Goal: Task Accomplishment & Management: Manage account settings

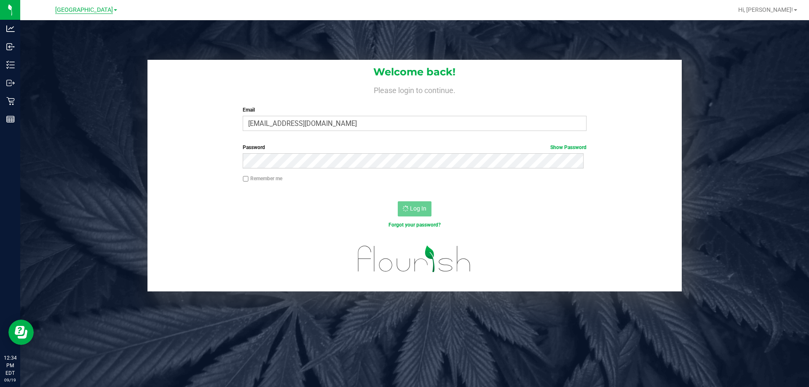
click at [83, 9] on span "[GEOGRAPHIC_DATA]" at bounding box center [84, 10] width 58 height 8
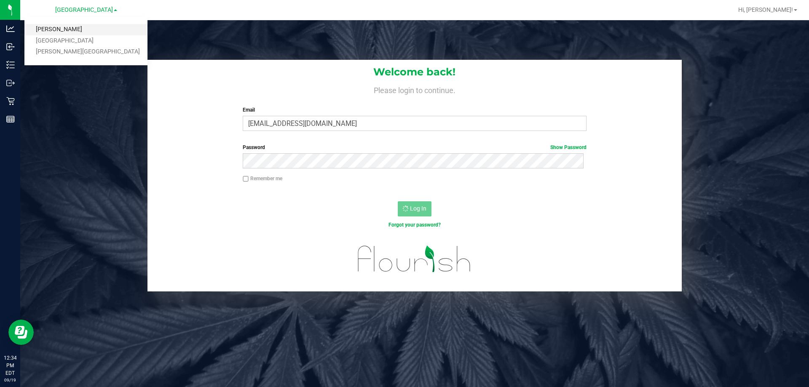
click at [56, 31] on link "[PERSON_NAME]" at bounding box center [85, 29] width 123 height 11
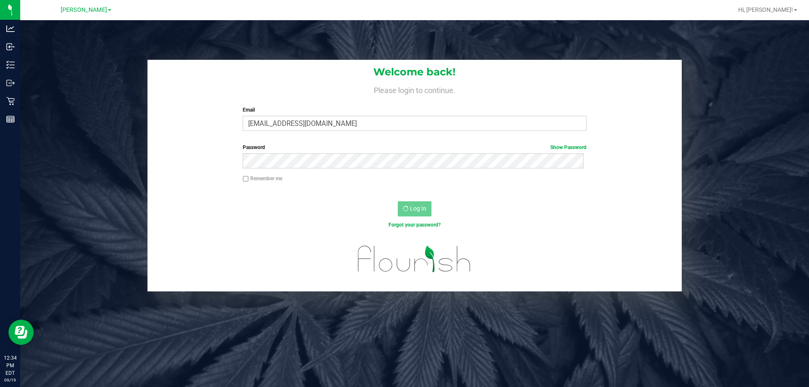
click at [64, 147] on div "Welcome back! Please login to continue. Email lramos@liveparallel.com Required …" at bounding box center [415, 176] width 802 height 232
click at [64, 134] on div "Welcome back! Please login to continue. Email lramos@liveparallel.com Required …" at bounding box center [415, 176] width 802 height 232
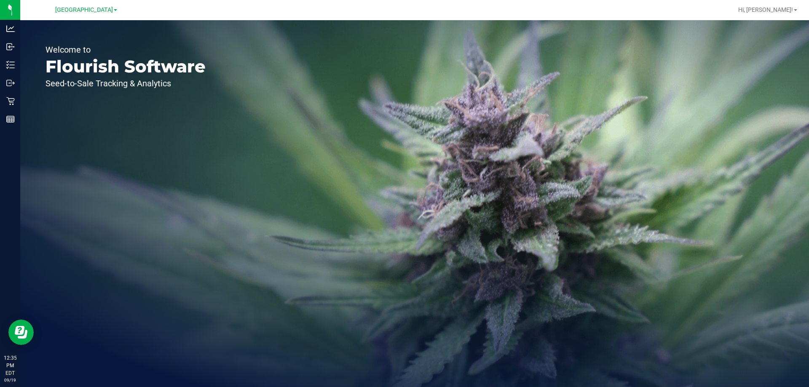
click at [89, 2] on div "[GEOGRAPHIC_DATA]" at bounding box center [87, 10] width 126 height 16
click at [77, 10] on span "[GEOGRAPHIC_DATA]" at bounding box center [84, 10] width 58 height 8
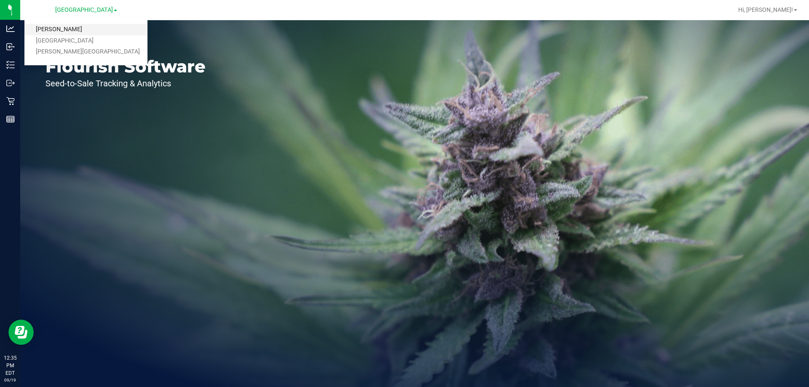
click at [56, 33] on link "[PERSON_NAME]" at bounding box center [85, 29] width 123 height 11
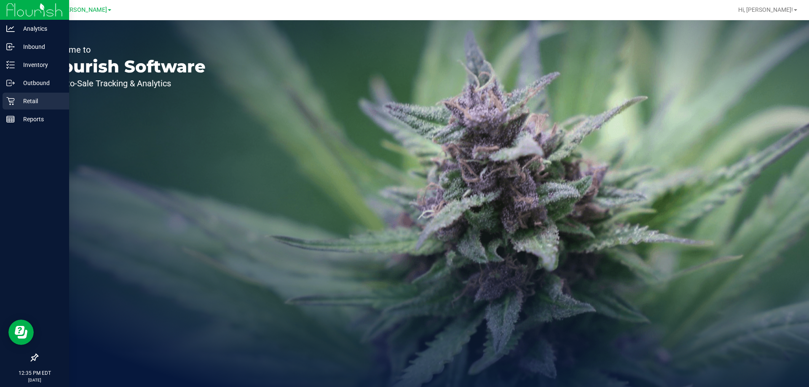
click at [17, 103] on p "Retail" at bounding box center [40, 101] width 51 height 10
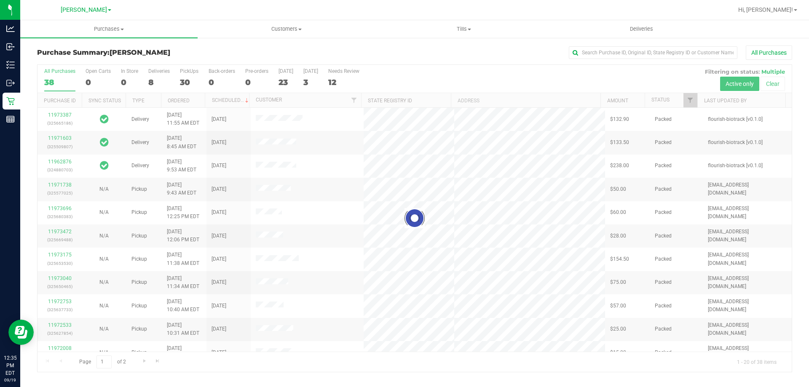
click at [428, 74] on div at bounding box center [415, 218] width 755 height 307
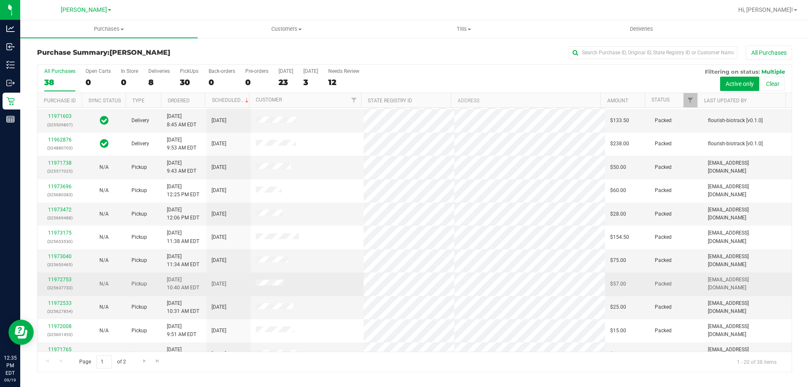
scroll to position [42, 0]
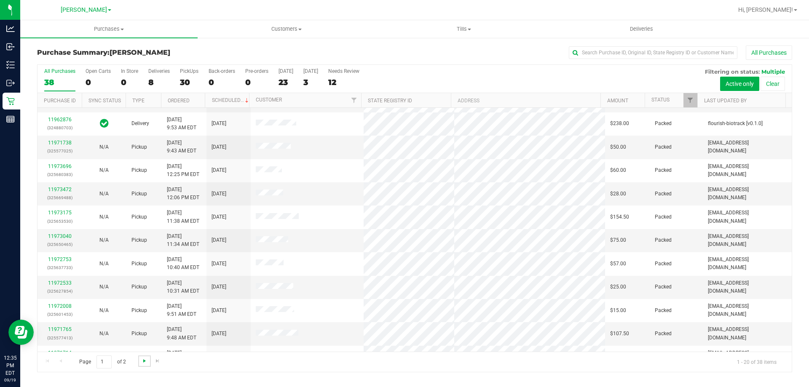
click at [144, 362] on span "Go to the next page" at bounding box center [144, 361] width 7 height 7
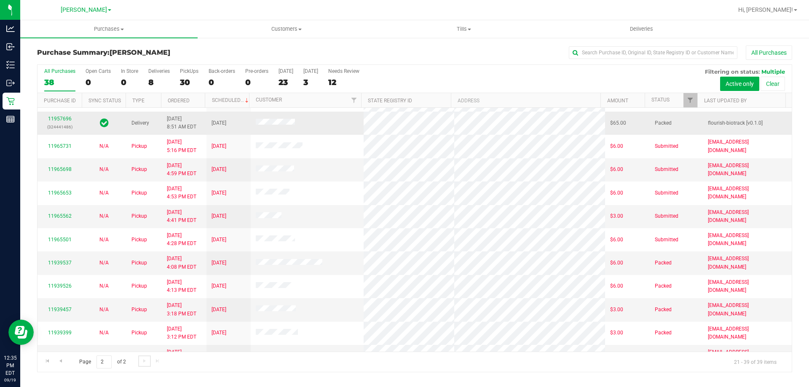
scroll to position [126, 0]
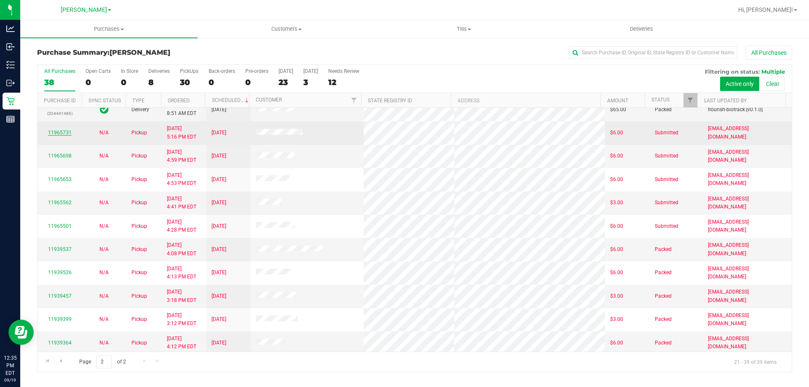
click at [64, 134] on link "11965731" at bounding box center [60, 133] width 24 height 6
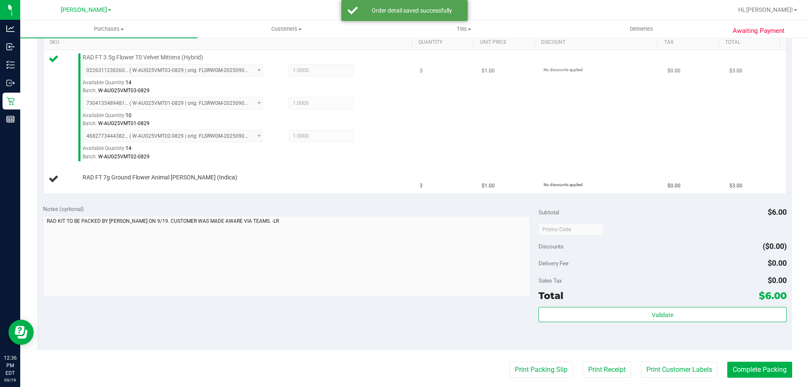
scroll to position [247, 0]
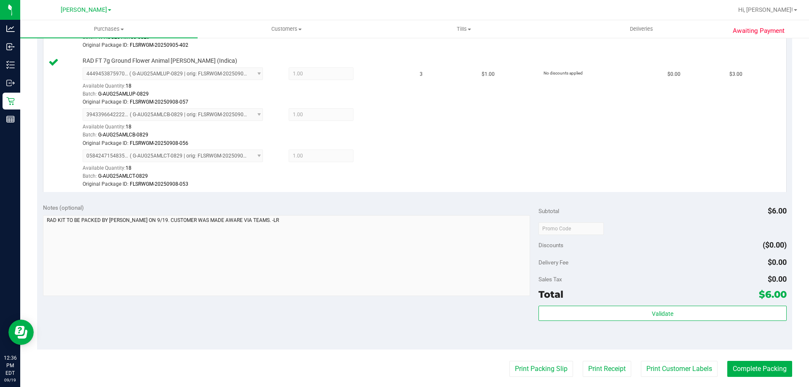
scroll to position [372, 0]
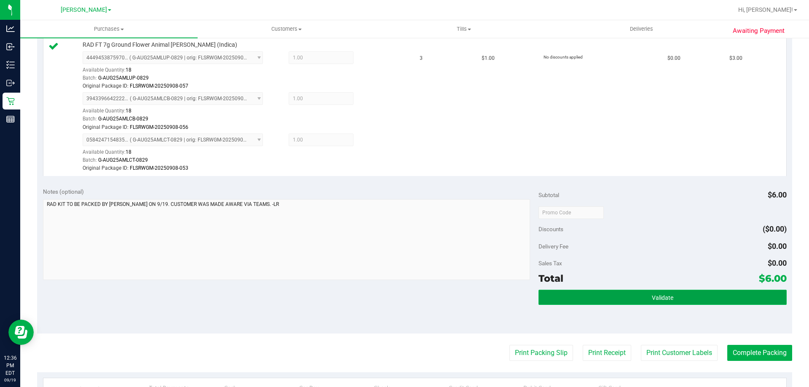
click at [735, 293] on button "Validate" at bounding box center [663, 297] width 248 height 15
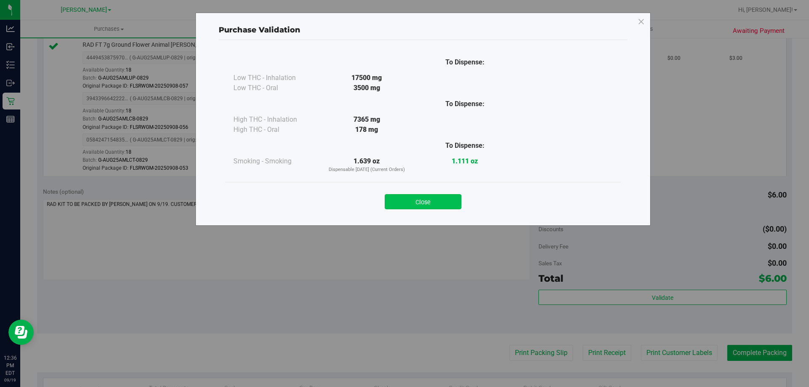
click at [428, 197] on button "Close" at bounding box center [423, 201] width 77 height 15
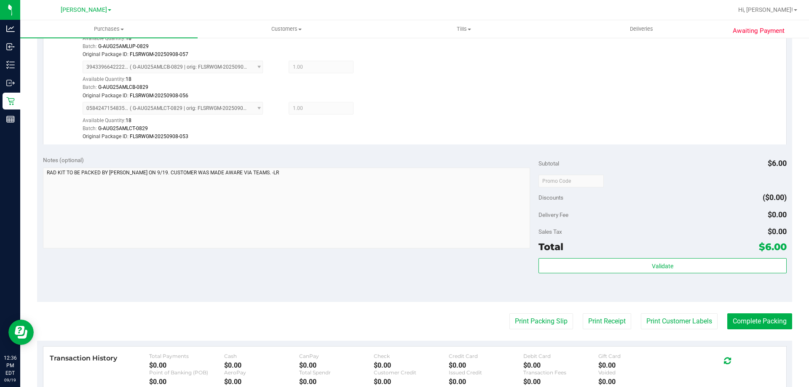
scroll to position [409, 0]
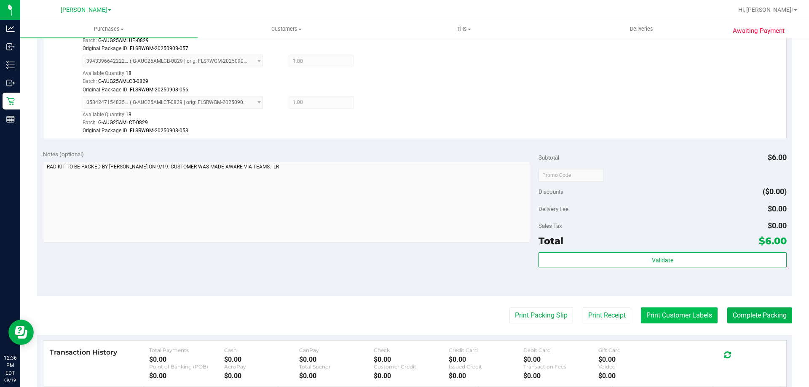
click at [672, 313] on button "Print Customer Labels" at bounding box center [679, 316] width 77 height 16
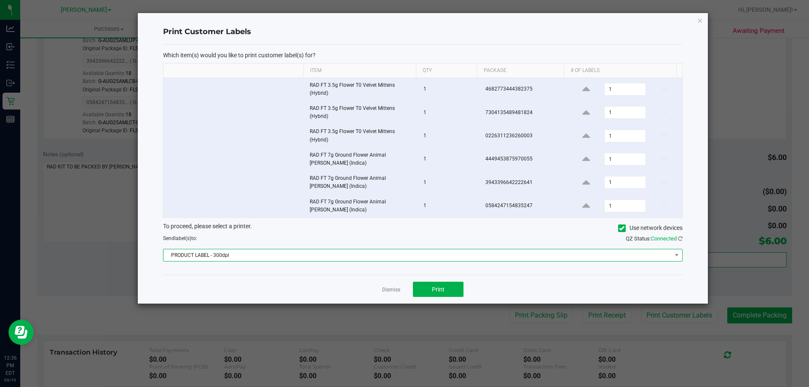
click at [371, 253] on span "PRODUCT LABEL - 300dpi" at bounding box center [418, 256] width 508 height 12
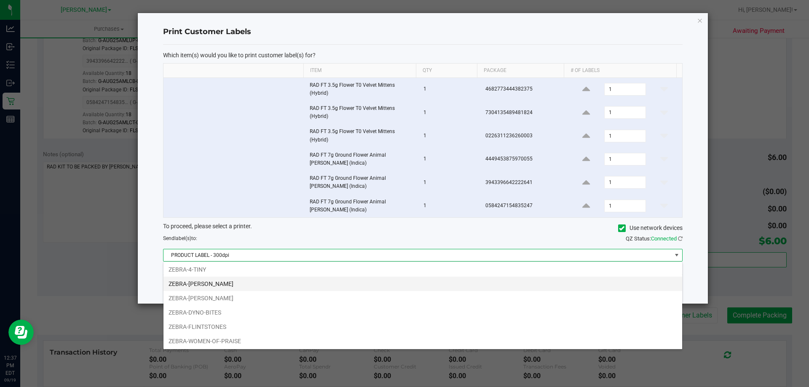
scroll to position [45, 0]
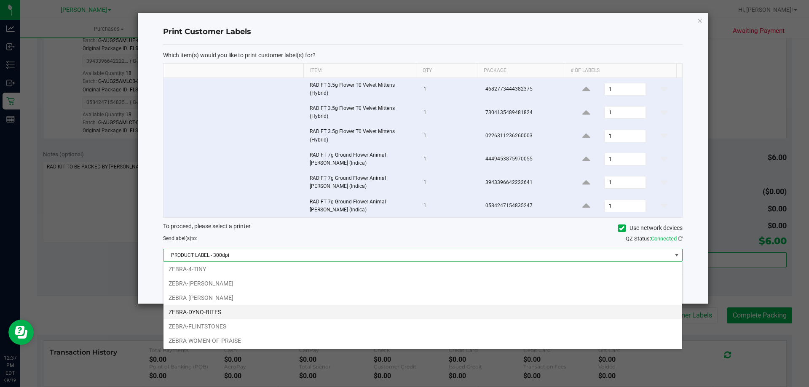
click at [229, 313] on li "ZEBRA-DYNO-BITES" at bounding box center [423, 312] width 519 height 14
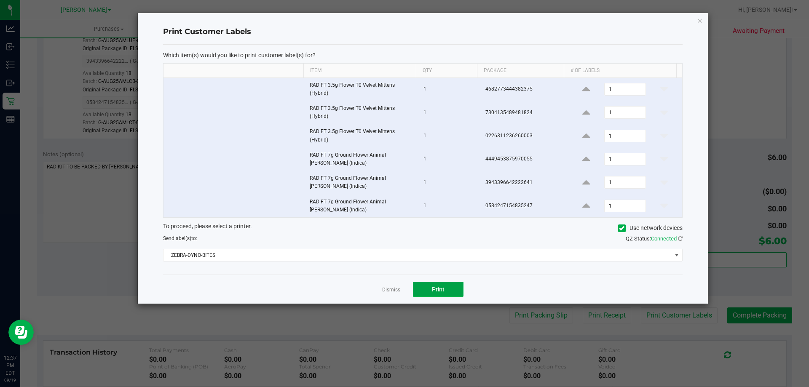
click at [424, 289] on button "Print" at bounding box center [438, 289] width 51 height 15
click at [393, 290] on link "Dismiss" at bounding box center [391, 290] width 18 height 7
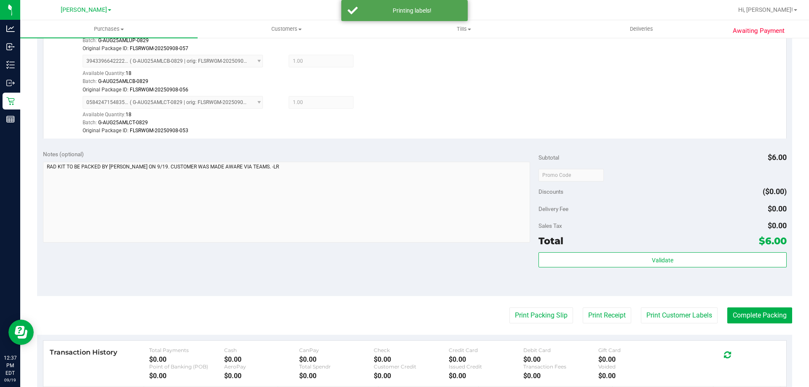
click at [374, 291] on div "Notes (optional) Subtotal $6.00 Discounts ($0.00) Delivery Fee $0.00 Sales Tax …" at bounding box center [415, 221] width 756 height 152
click at [519, 324] on purchase-details "Back Edit Purchase Cancel Purchase View Profile # 11965731 BioTrack ID: - Submi…" at bounding box center [415, 64] width 756 height 857
click at [540, 314] on button "Print Packing Slip" at bounding box center [542, 316] width 64 height 16
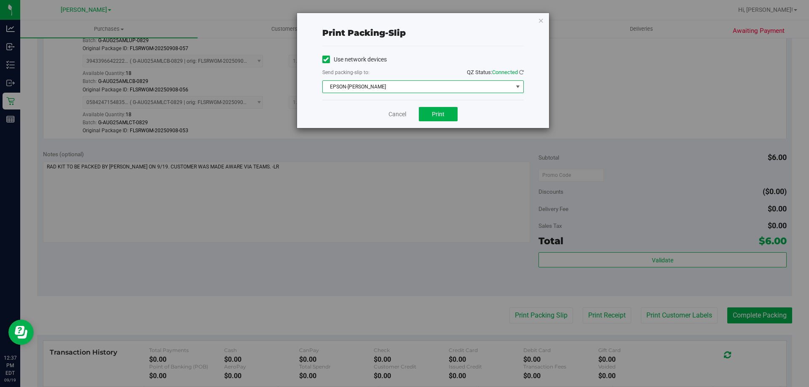
click at [384, 86] on span "EPSON-[PERSON_NAME]" at bounding box center [418, 87] width 190 height 12
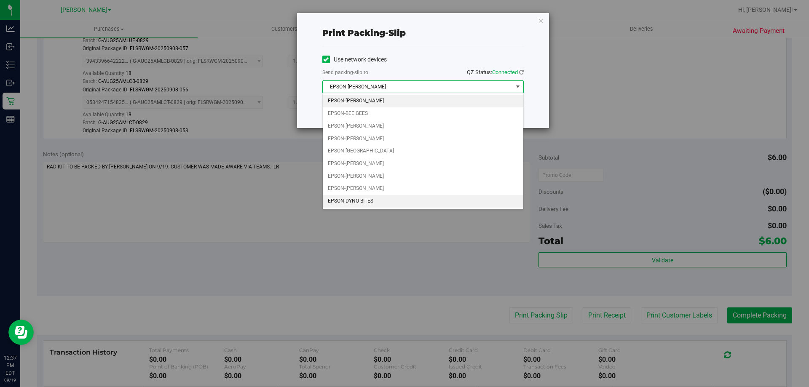
click at [359, 200] on li "EPSON-DYNO BITES" at bounding box center [423, 201] width 201 height 13
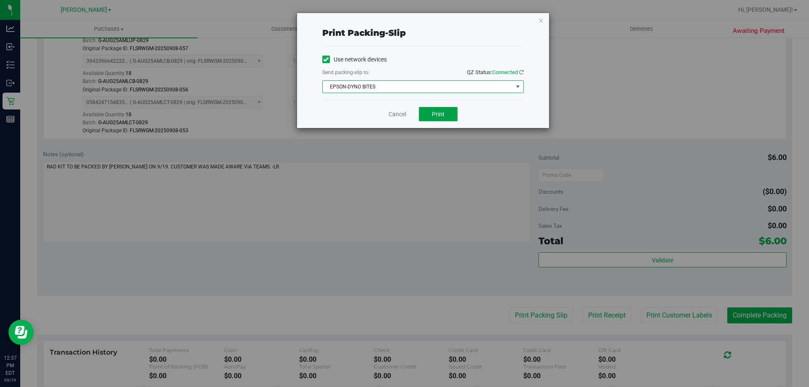
click at [432, 113] on span "Print" at bounding box center [438, 114] width 13 height 7
click at [401, 112] on link "Cancel" at bounding box center [398, 114] width 18 height 9
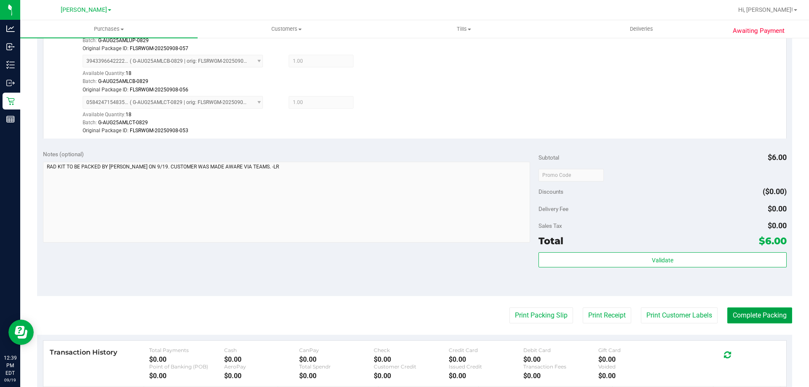
click at [736, 319] on button "Complete Packing" at bounding box center [760, 316] width 65 height 16
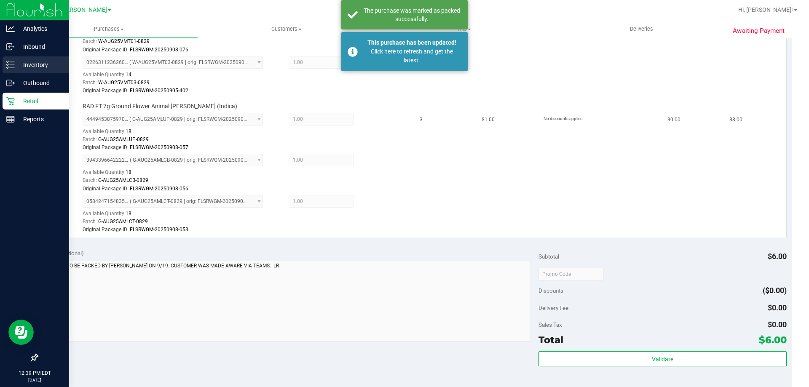
scroll to position [325, 0]
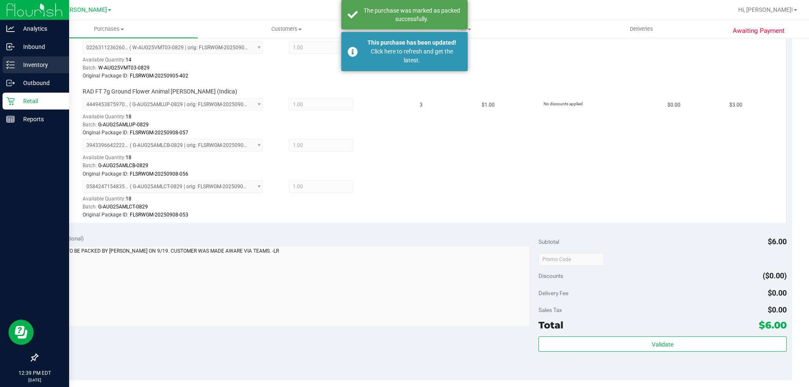
click at [27, 62] on p "Inventory" at bounding box center [40, 65] width 51 height 10
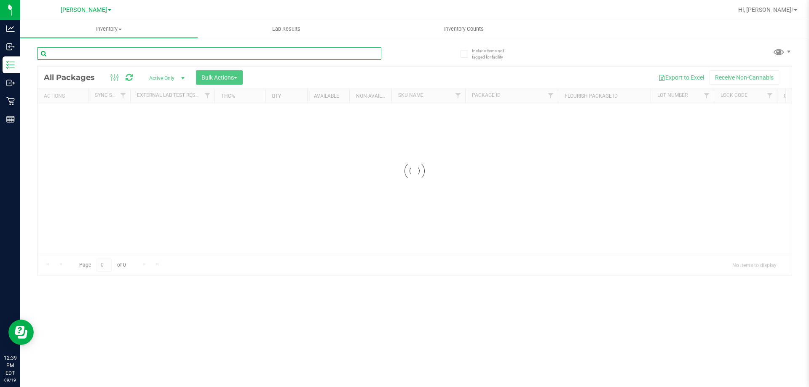
click at [152, 58] on input "text" at bounding box center [209, 53] width 344 height 13
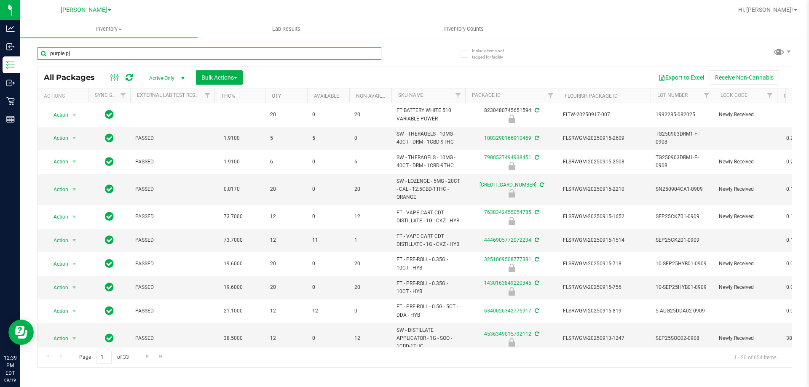
type input "purple pj"
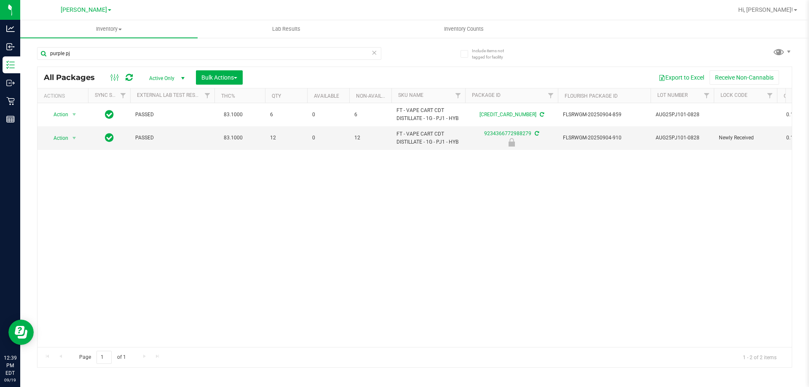
click at [222, 224] on div "Action Action Adjust qty Create package Edit attributes Global inventory Locate…" at bounding box center [415, 225] width 755 height 244
click at [166, 212] on div "Action Action Adjust qty Create package Edit attributes Global inventory Locate…" at bounding box center [415, 225] width 755 height 244
click at [69, 141] on span "select" at bounding box center [74, 138] width 11 height 12
click at [62, 232] on li "Unlock package" at bounding box center [73, 238] width 54 height 13
click at [191, 221] on div "Action Action Adjust qty Create package Edit attributes Global inventory Locate…" at bounding box center [415, 225] width 755 height 244
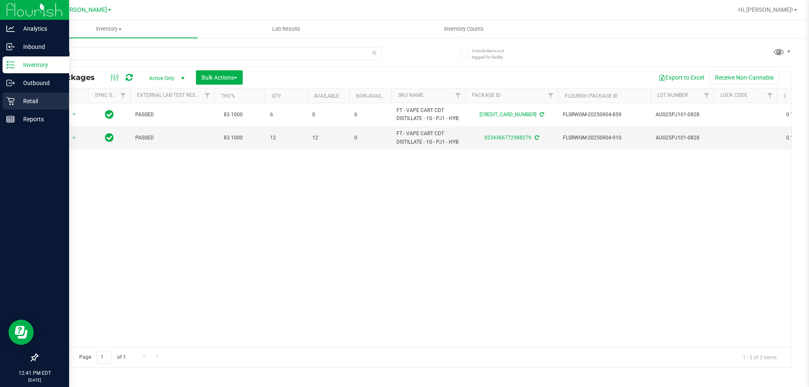
click at [22, 101] on p "Retail" at bounding box center [40, 101] width 51 height 10
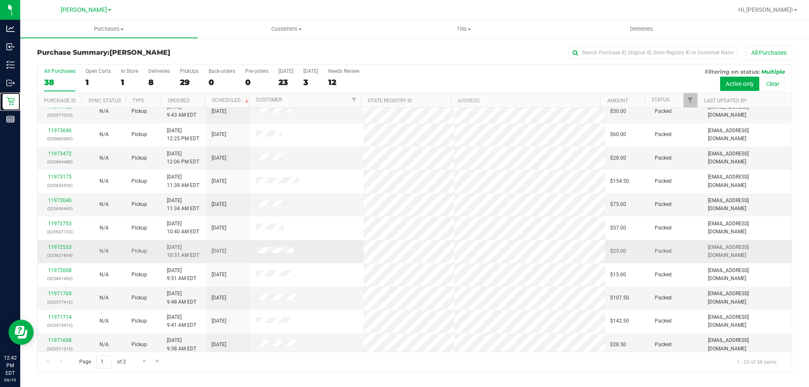
scroll to position [126, 0]
click at [144, 364] on span "Go to the next page" at bounding box center [144, 361] width 7 height 7
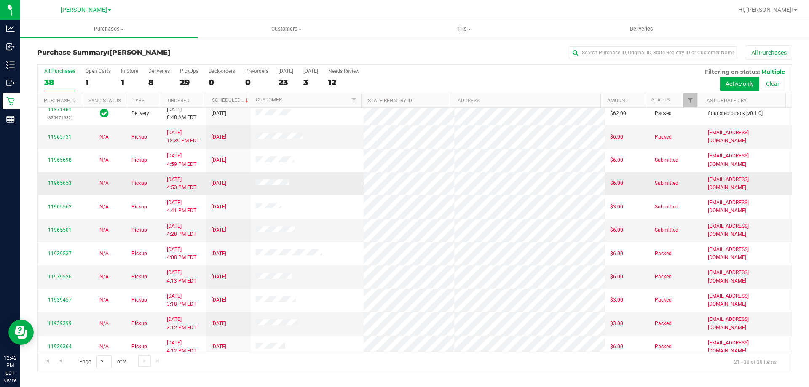
scroll to position [84, 0]
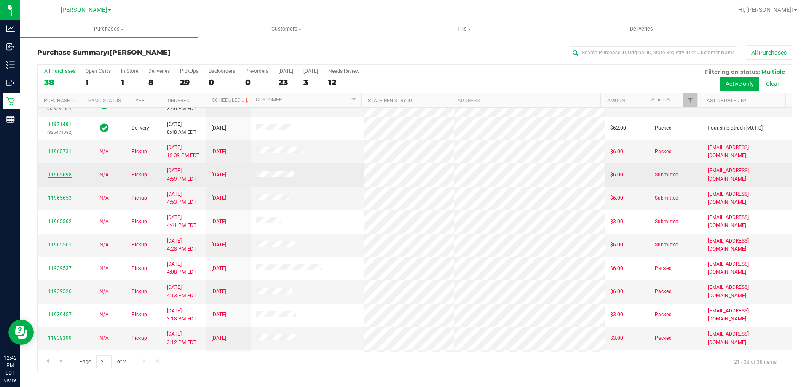
click at [63, 172] on link "11965698" at bounding box center [60, 175] width 24 height 6
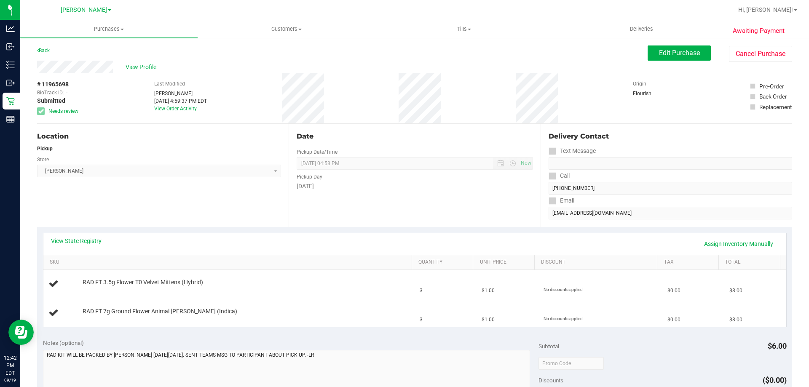
click at [181, 204] on div "Location Pickup Store Brandon WC Select Store Bonita Springs WC Boynton Beach W…" at bounding box center [163, 175] width 252 height 103
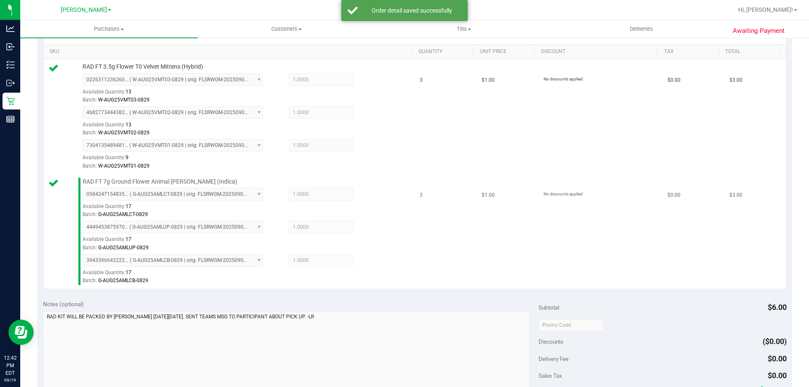
scroll to position [337, 0]
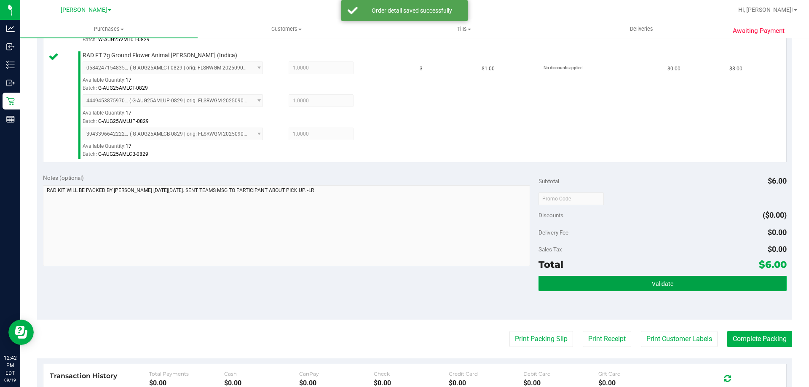
click at [652, 286] on span "Validate" at bounding box center [663, 284] width 22 height 7
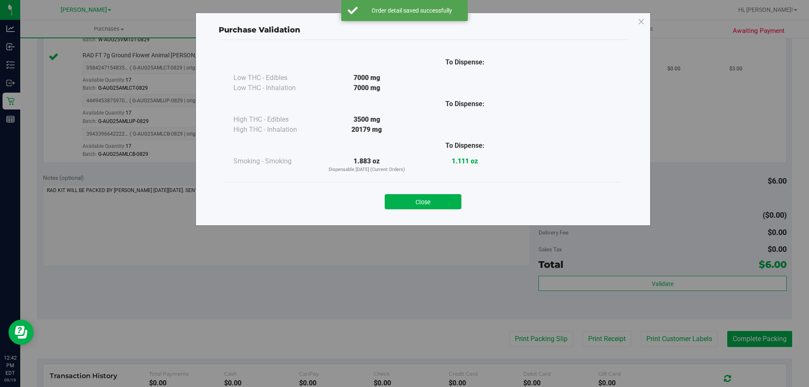
drag, startPoint x: 371, startPoint y: 310, endPoint x: 373, endPoint y: 249, distance: 60.7
click at [370, 309] on div "Purchase Validation To Dispense: Low THC - Edibles 7000 mg" at bounding box center [408, 193] width 816 height 387
drag, startPoint x: 414, startPoint y: 204, endPoint x: 409, endPoint y: 303, distance: 98.8
click at [414, 205] on button "Close" at bounding box center [423, 201] width 77 height 15
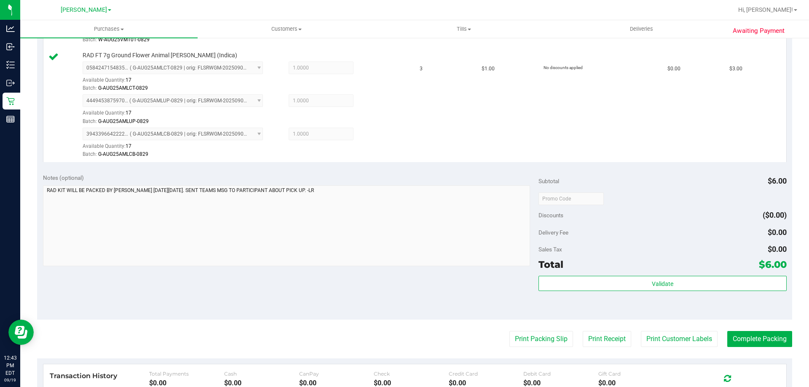
click at [409, 296] on div "Notes (optional) Subtotal $6.00 Discounts ($0.00) Delivery Fee $0.00 Sales Tax …" at bounding box center [415, 244] width 756 height 152
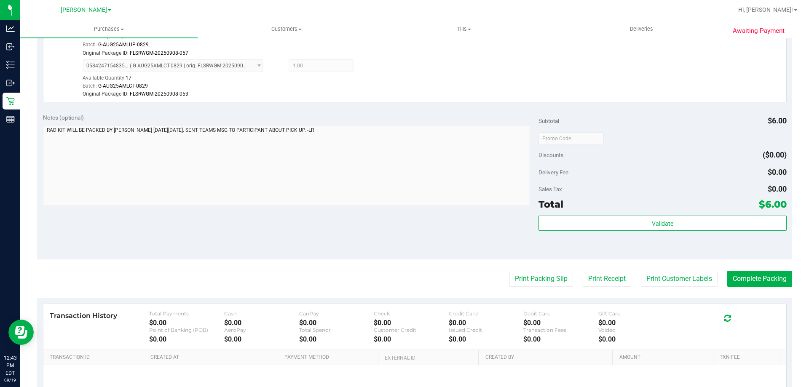
scroll to position [532, 0]
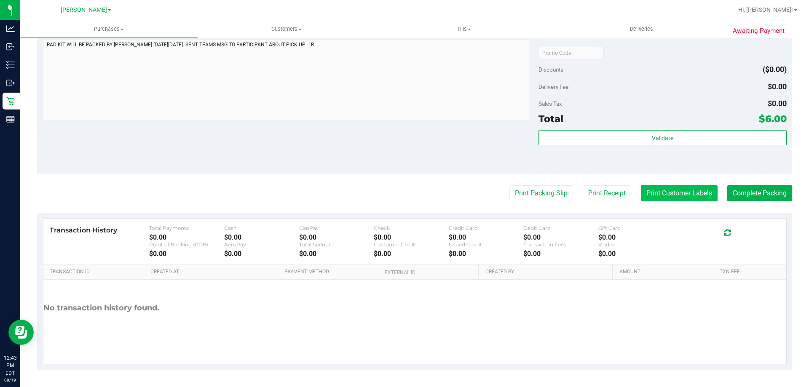
click at [678, 191] on button "Print Customer Labels" at bounding box center [679, 194] width 77 height 16
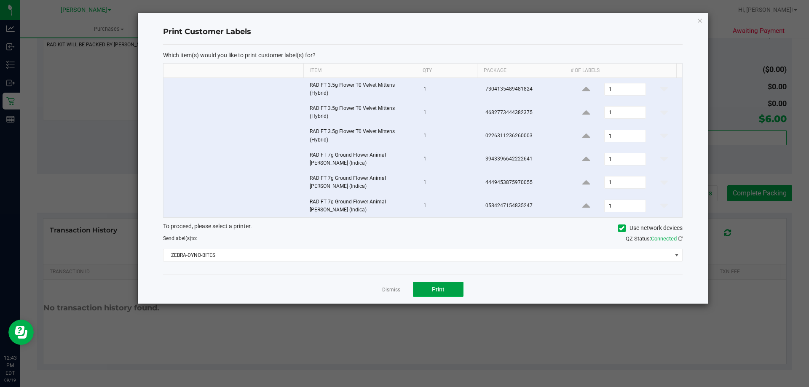
click at [443, 290] on span "Print" at bounding box center [438, 289] width 13 height 7
click at [389, 290] on link "Dismiss" at bounding box center [391, 290] width 18 height 7
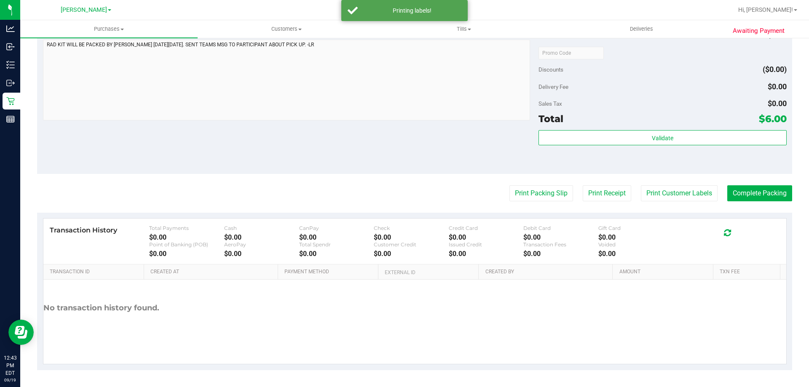
click at [541, 199] on button "Print Packing Slip" at bounding box center [542, 194] width 64 height 16
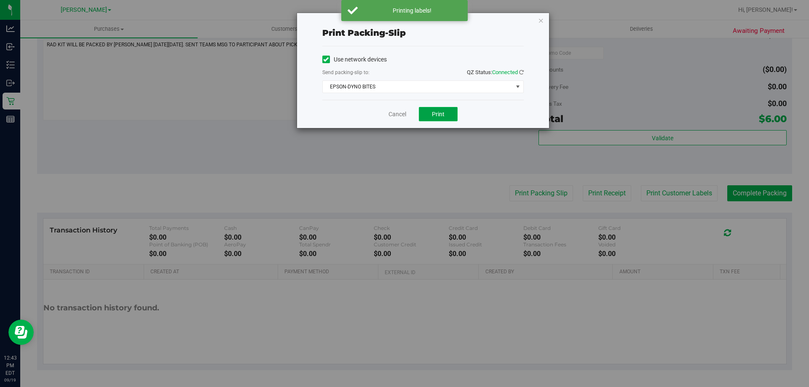
click at [432, 114] on button "Print" at bounding box center [438, 114] width 39 height 14
drag, startPoint x: 399, startPoint y: 112, endPoint x: 376, endPoint y: 185, distance: 76.0
click at [399, 113] on link "Cancel" at bounding box center [398, 114] width 18 height 9
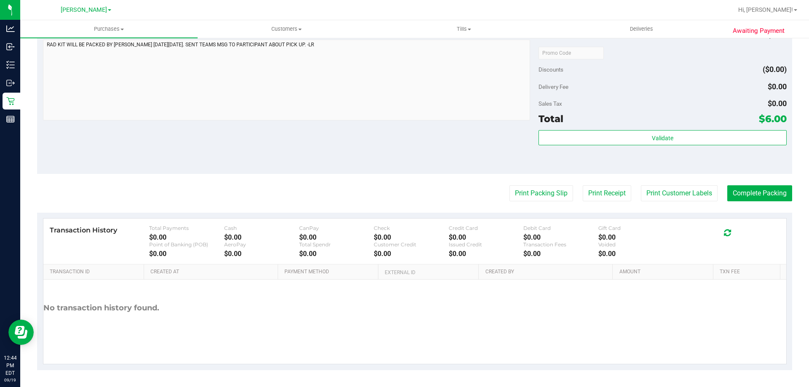
drag, startPoint x: 376, startPoint y: 185, endPoint x: 809, endPoint y: 233, distance: 435.6
click at [765, 197] on button "Complete Packing" at bounding box center [760, 194] width 65 height 16
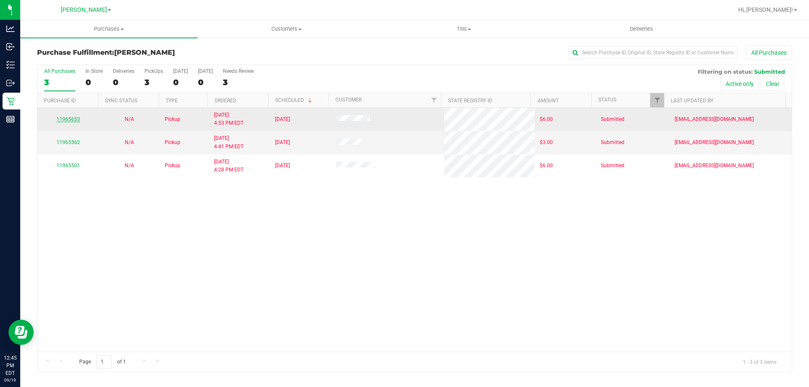
click at [77, 119] on link "11965653" at bounding box center [68, 119] width 24 height 6
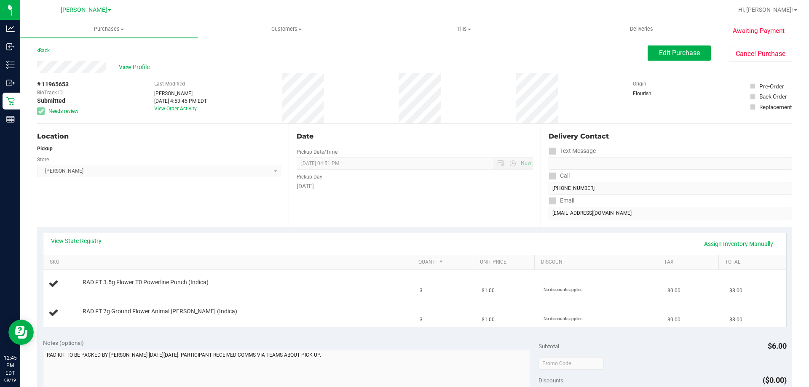
click at [169, 204] on div "Location Pickup Store [PERSON_NAME] Select Store [PERSON_NAME][GEOGRAPHIC_DATA]…" at bounding box center [163, 175] width 252 height 103
click at [43, 47] on div "Back" at bounding box center [43, 51] width 13 height 10
click at [43, 51] on link "Back" at bounding box center [43, 51] width 13 height 6
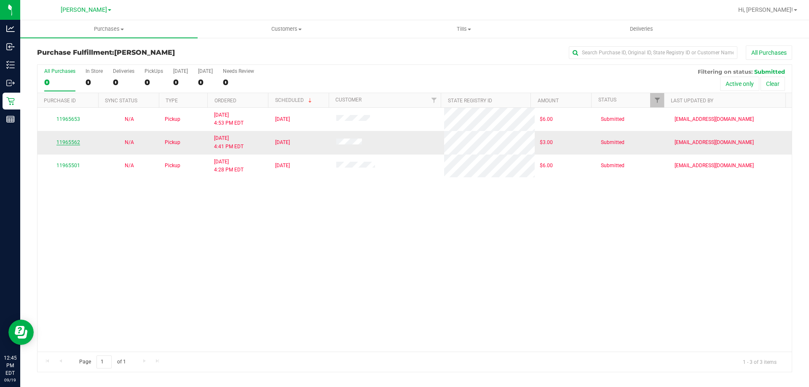
click at [72, 142] on link "11965562" at bounding box center [68, 143] width 24 height 6
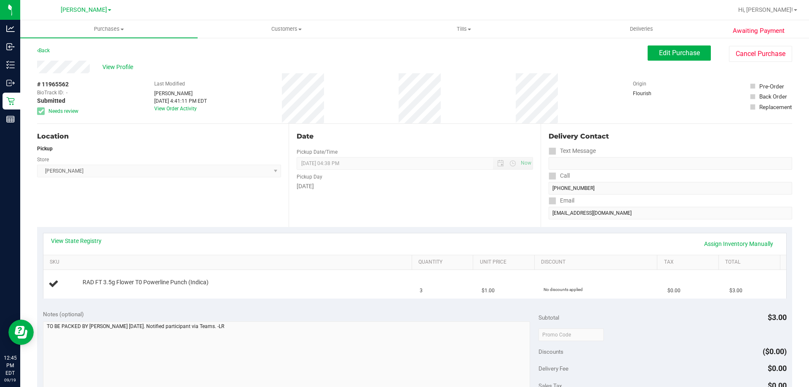
click at [166, 186] on div "Location Pickup Store [PERSON_NAME] Select Store [PERSON_NAME][GEOGRAPHIC_DATA]…" at bounding box center [163, 175] width 252 height 103
click at [40, 52] on link "Back" at bounding box center [43, 51] width 13 height 6
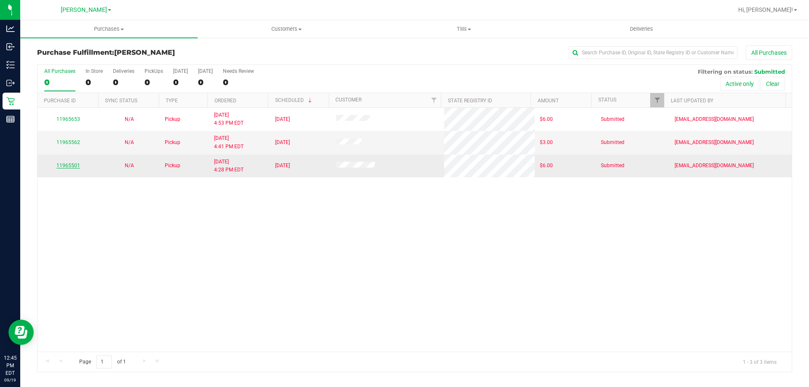
click at [71, 164] on link "11965501" at bounding box center [68, 166] width 24 height 6
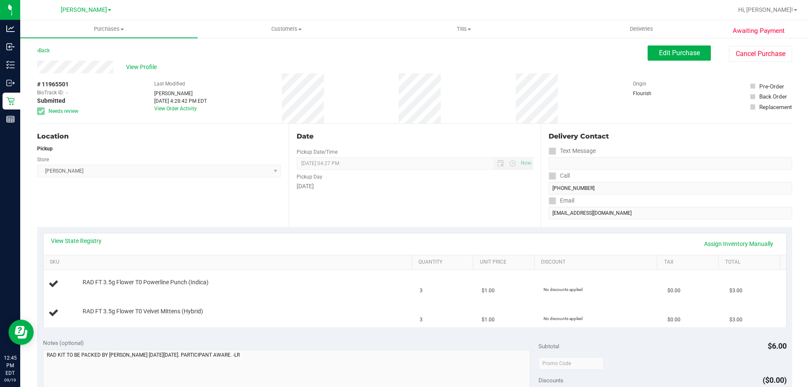
click at [190, 209] on div "Location Pickup Store [PERSON_NAME] Select Store [PERSON_NAME][GEOGRAPHIC_DATA]…" at bounding box center [163, 175] width 252 height 103
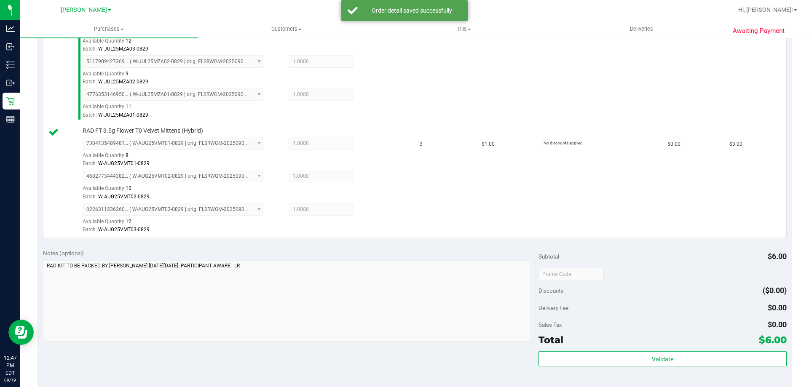
scroll to position [273, 0]
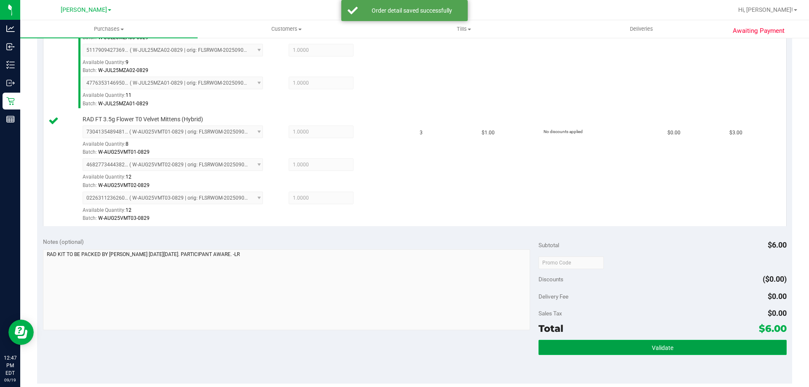
click at [703, 351] on button "Validate" at bounding box center [663, 347] width 248 height 15
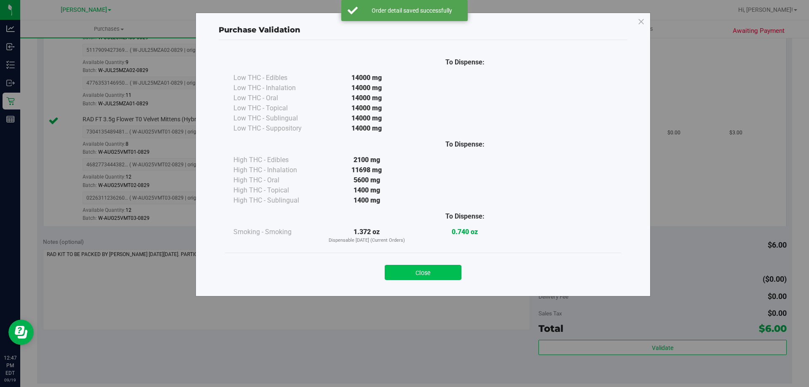
click at [436, 272] on button "Close" at bounding box center [423, 272] width 77 height 15
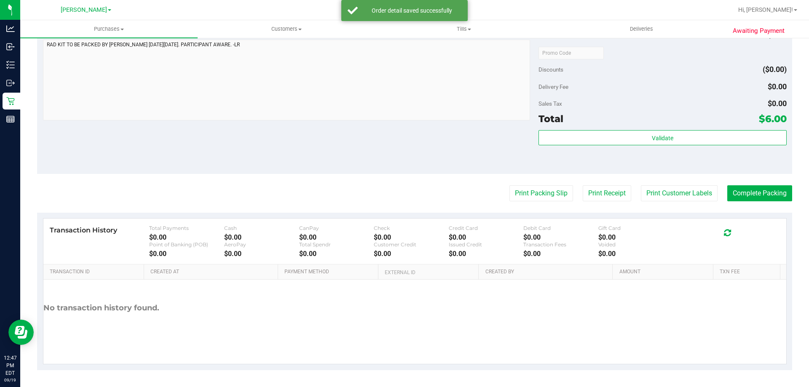
scroll to position [483, 0]
click at [683, 193] on button "Print Customer Labels" at bounding box center [679, 194] width 77 height 16
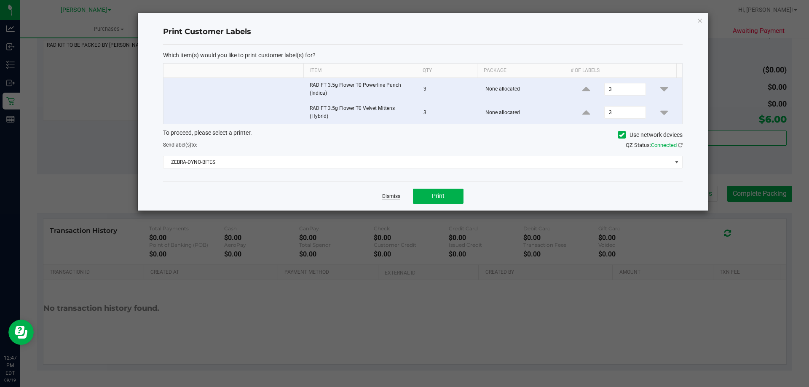
click at [395, 196] on link "Dismiss" at bounding box center [391, 196] width 18 height 7
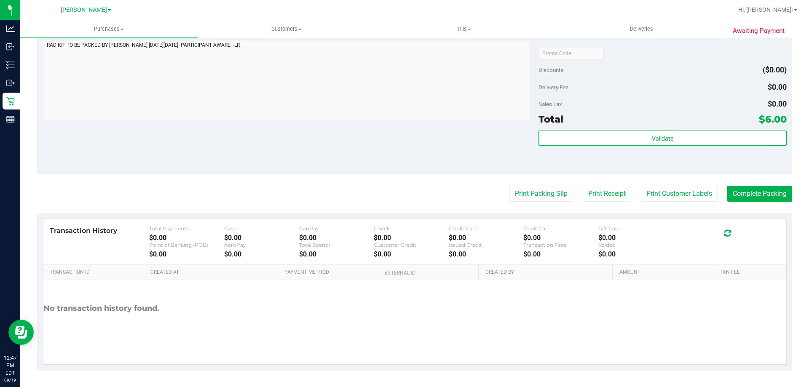
click at [356, 131] on div "Notes (optional) Subtotal $6.00 Discounts ($0.00) Delivery Fee $0.00 Sales Tax …" at bounding box center [415, 99] width 756 height 152
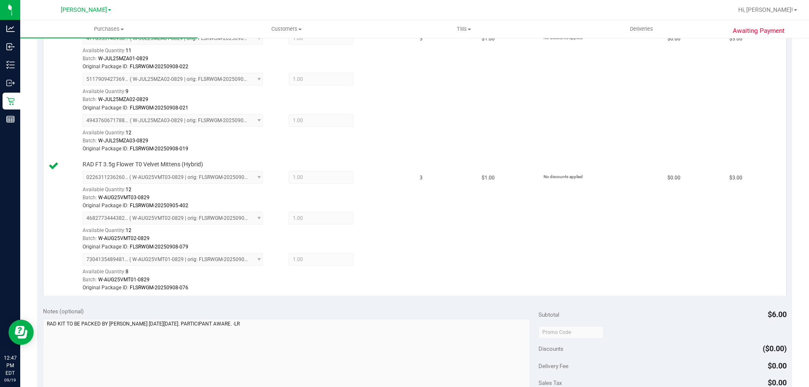
scroll to position [254, 0]
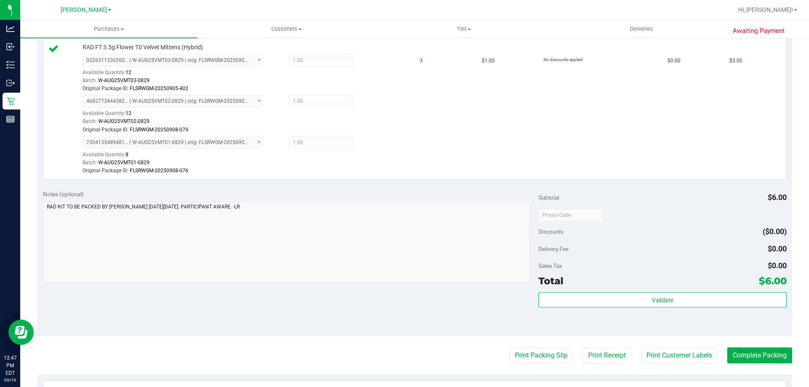
scroll to position [386, 0]
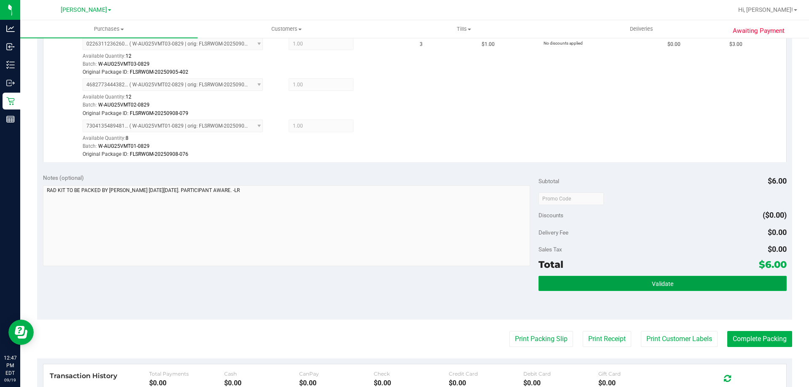
click at [613, 283] on button "Validate" at bounding box center [663, 283] width 248 height 15
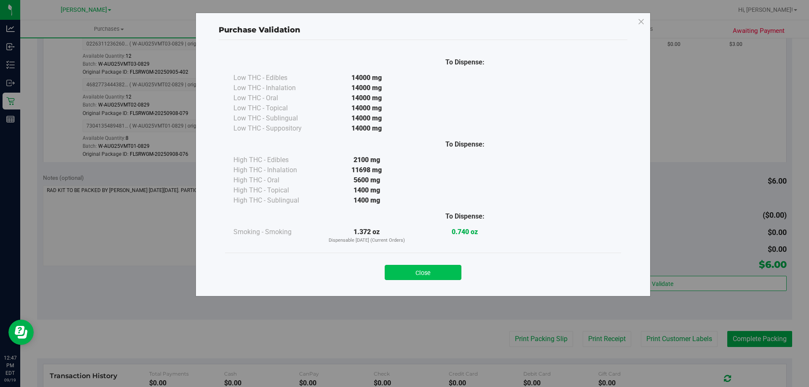
click at [417, 276] on button "Close" at bounding box center [423, 272] width 77 height 15
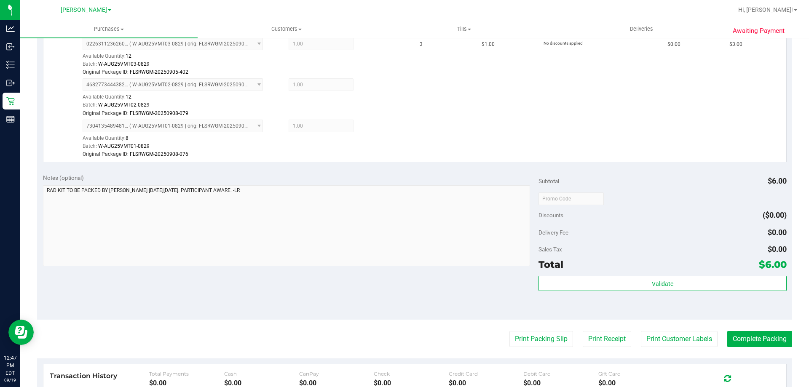
click at [313, 292] on div "Notes (optional) Subtotal $6.00 Discounts ($0.00) Delivery Fee $0.00 Sales Tax …" at bounding box center [415, 244] width 756 height 152
click at [681, 338] on button "Print Customer Labels" at bounding box center [679, 339] width 77 height 16
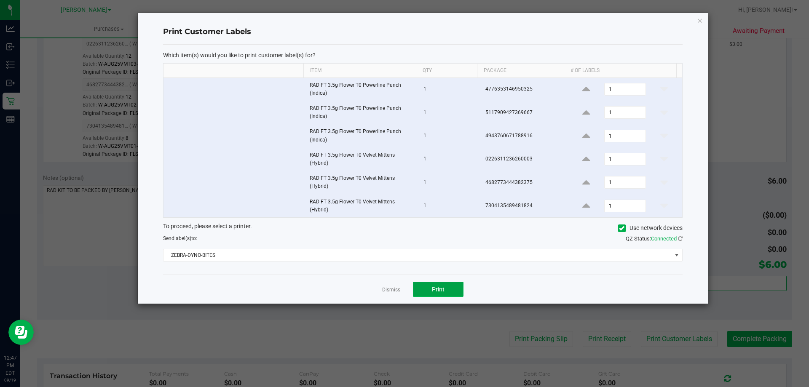
click at [434, 289] on span "Print" at bounding box center [438, 289] width 13 height 7
click at [387, 289] on link "Dismiss" at bounding box center [391, 290] width 18 height 7
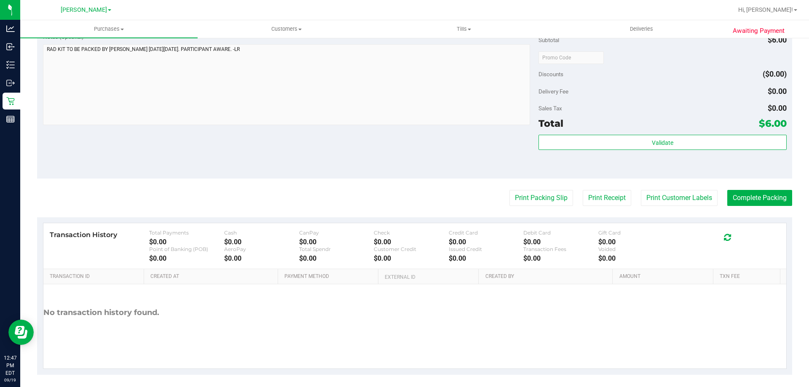
scroll to position [532, 0]
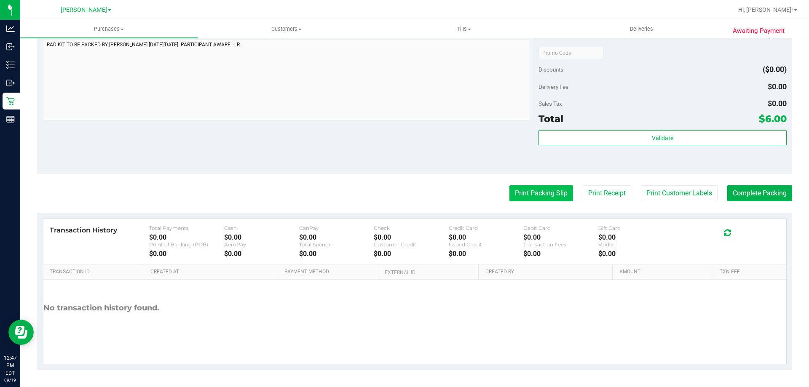
click at [535, 195] on button "Print Packing Slip" at bounding box center [542, 194] width 64 height 16
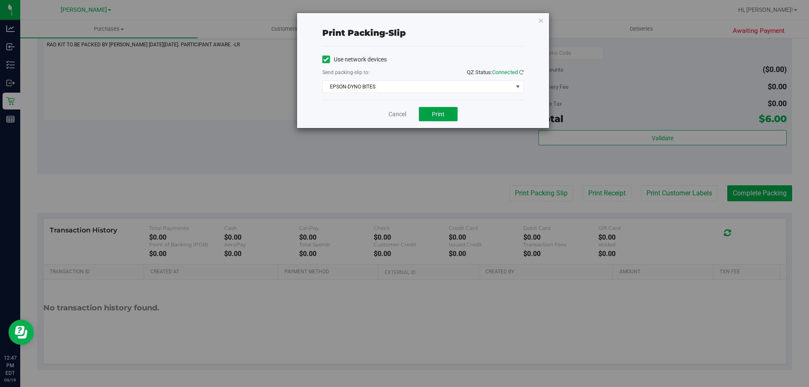
click at [436, 114] on span "Print" at bounding box center [438, 114] width 13 height 7
click at [400, 113] on link "Cancel" at bounding box center [398, 114] width 18 height 9
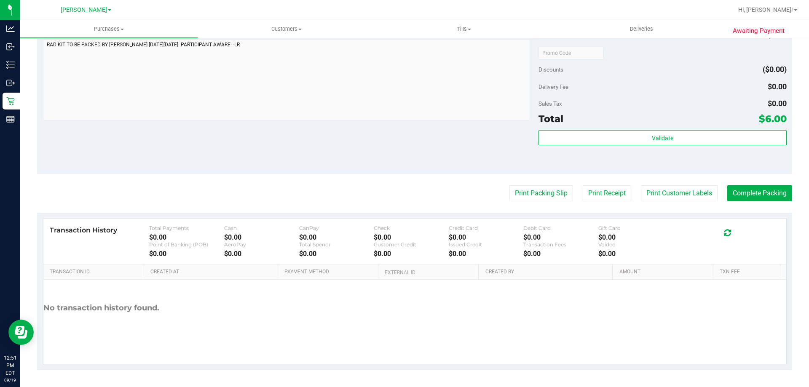
drag, startPoint x: 347, startPoint y: 167, endPoint x: 624, endPoint y: 214, distance: 281.0
click at [347, 166] on div "Notes (optional) Subtotal $6.00 Discounts ($0.00) Delivery Fee $0.00 Sales Tax …" at bounding box center [415, 98] width 756 height 152
click at [743, 194] on button "Complete Packing" at bounding box center [760, 194] width 65 height 16
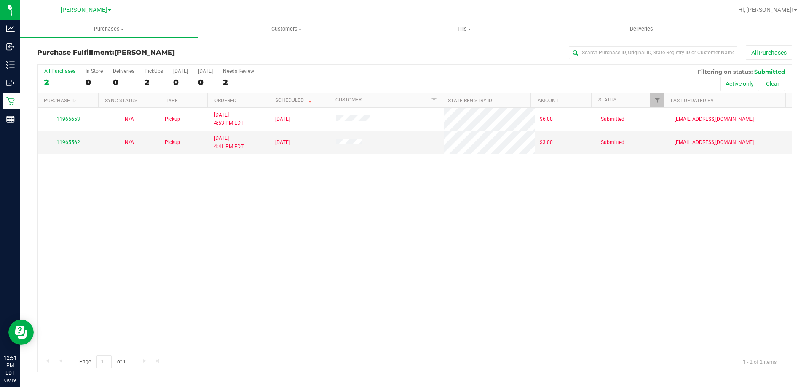
click at [341, 207] on div "11965653 N/A Pickup 9/17/2025 4:53 PM EDT 9/17/2025 $6.00 Submitted lramos@live…" at bounding box center [415, 230] width 755 height 244
click at [63, 141] on link "11965562" at bounding box center [68, 143] width 24 height 6
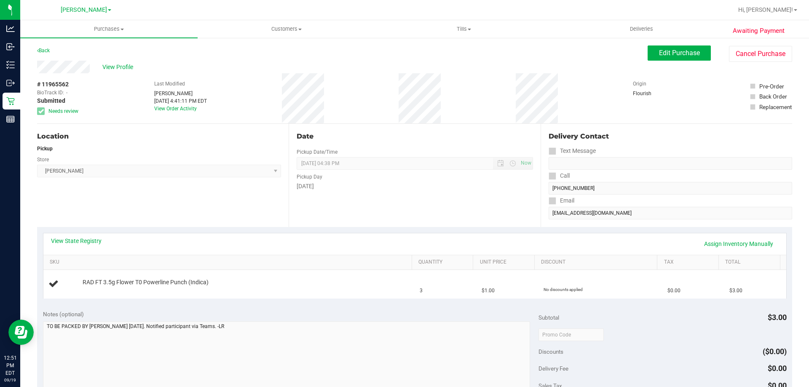
click at [182, 217] on div "Location Pickup Store Brandon WC Select Store Bonita Springs WC Boynton Beach W…" at bounding box center [163, 175] width 252 height 103
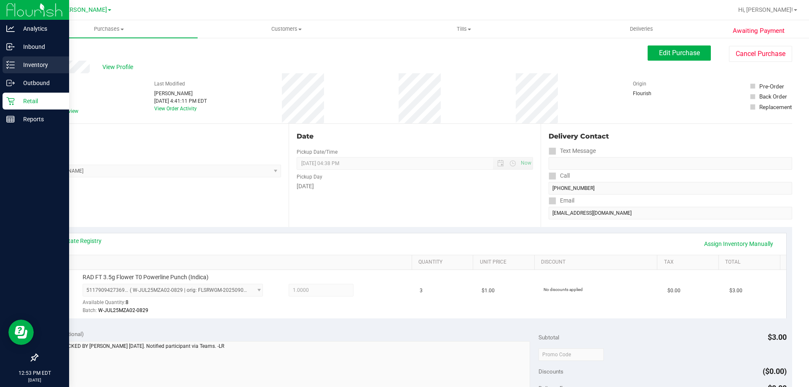
click at [12, 65] on line at bounding box center [12, 65] width 5 height 0
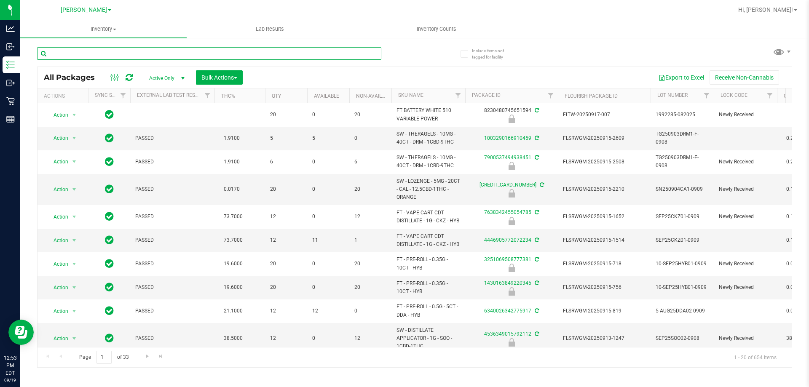
click at [145, 54] on input "text" at bounding box center [209, 53] width 344 height 13
click at [143, 51] on input "text" at bounding box center [209, 53] width 344 height 13
click at [136, 53] on input "text" at bounding box center [209, 53] width 344 height 13
click at [363, 54] on input "text" at bounding box center [209, 53] width 344 height 13
click at [331, 54] on input "text" at bounding box center [209, 53] width 344 height 13
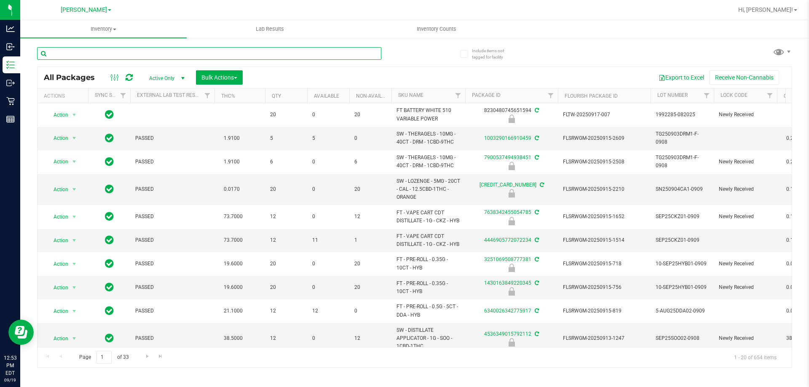
click at [274, 56] on input "text" at bounding box center [209, 53] width 344 height 13
type input "W-JUL25MZA03-0829"
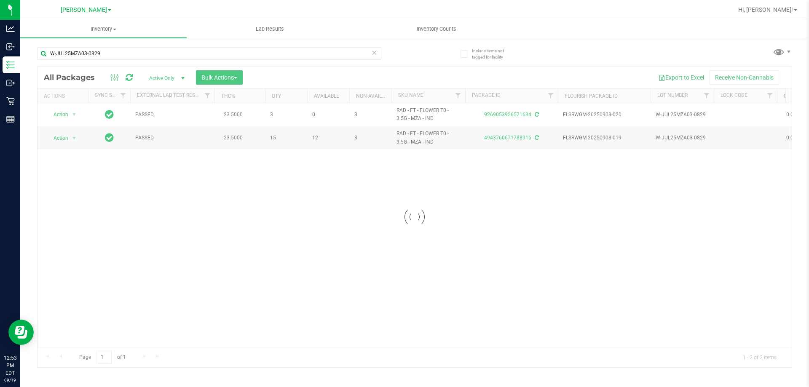
click at [167, 190] on div at bounding box center [415, 217] width 755 height 301
click at [223, 234] on div "Action Action Adjust qty Create package Edit attributes Global inventory Locate…" at bounding box center [415, 225] width 755 height 244
click at [207, 213] on div "Action Action Adjust qty Create package Edit attributes Global inventory Locate…" at bounding box center [415, 225] width 755 height 244
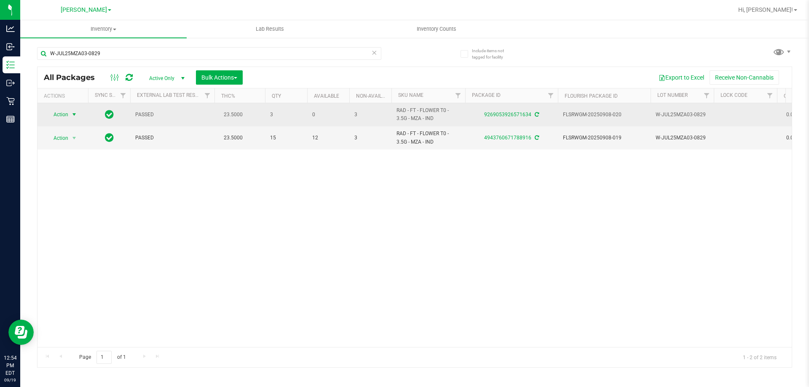
click at [74, 115] on span "select" at bounding box center [74, 114] width 7 height 7
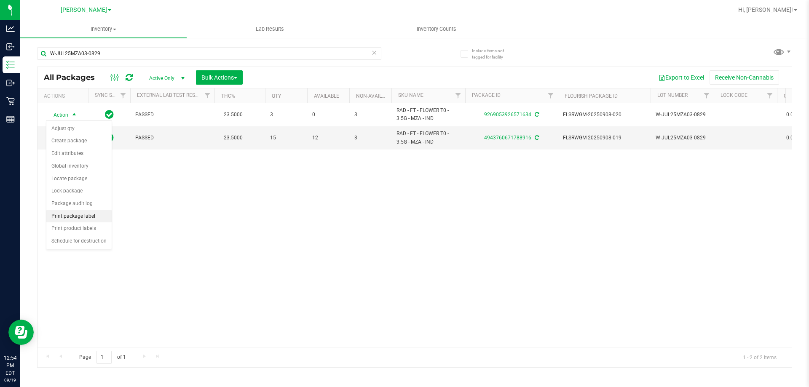
click at [87, 213] on li "Print package label" at bounding box center [78, 216] width 65 height 13
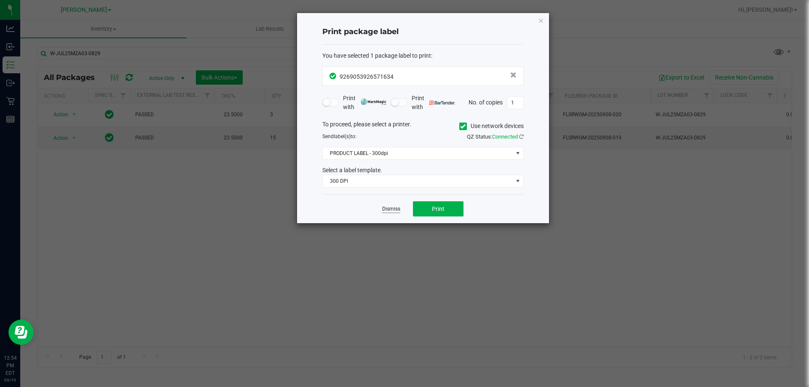
drag, startPoint x: 389, startPoint y: 211, endPoint x: 389, endPoint y: 217, distance: 5.9
click at [389, 211] on link "Dismiss" at bounding box center [391, 209] width 18 height 7
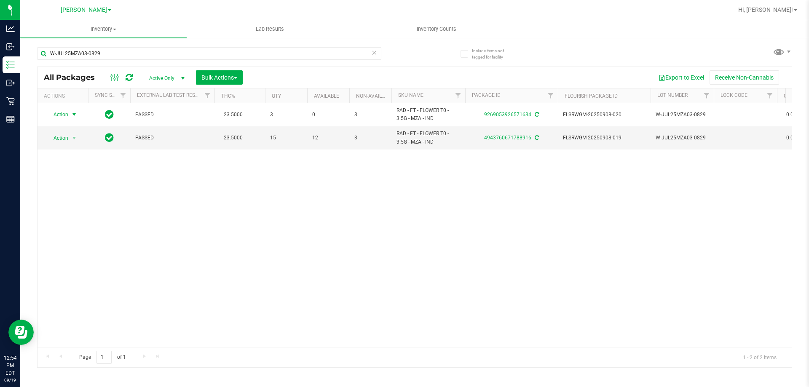
click at [303, 238] on div "Action Action Adjust qty Create package Edit attributes Global inventory Locate…" at bounding box center [415, 225] width 755 height 244
click at [76, 137] on span "select" at bounding box center [74, 138] width 7 height 7
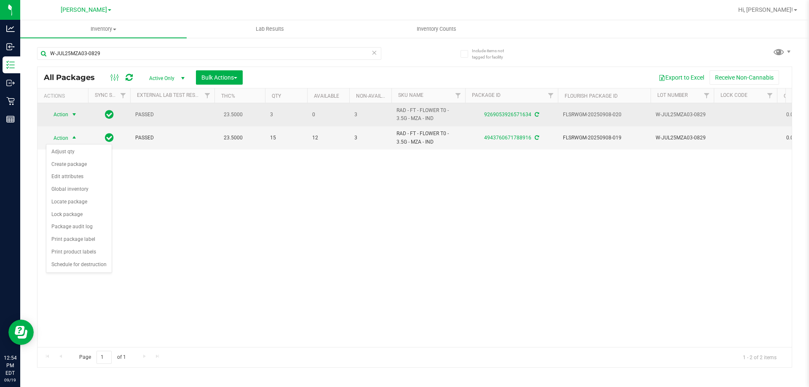
click at [69, 120] on span "select" at bounding box center [74, 115] width 11 height 12
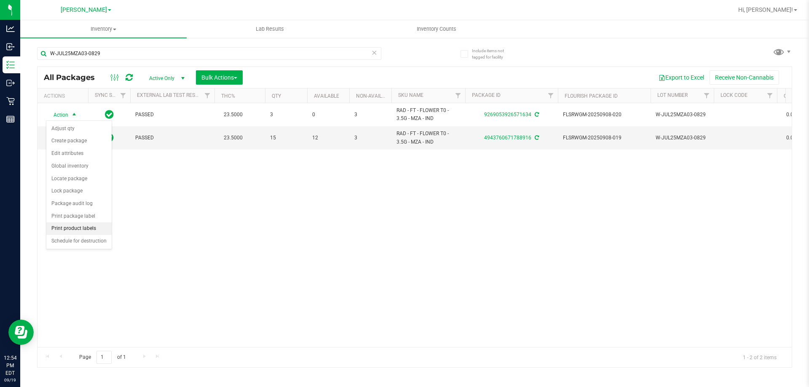
click at [73, 229] on li "Print product labels" at bounding box center [78, 229] width 65 height 13
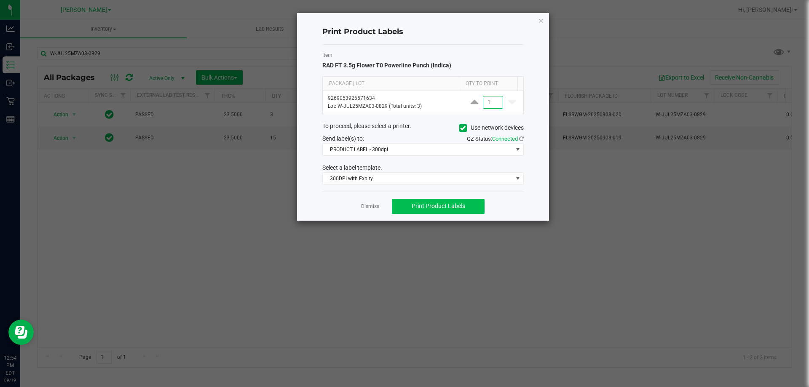
type input "1"
click at [421, 204] on span "Print Product Labels" at bounding box center [439, 206] width 54 height 7
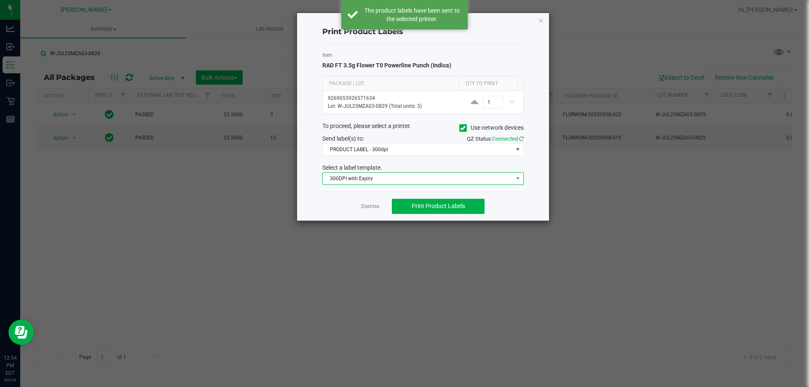
click at [397, 179] on span "300DPI with Expiry" at bounding box center [418, 179] width 190 height 12
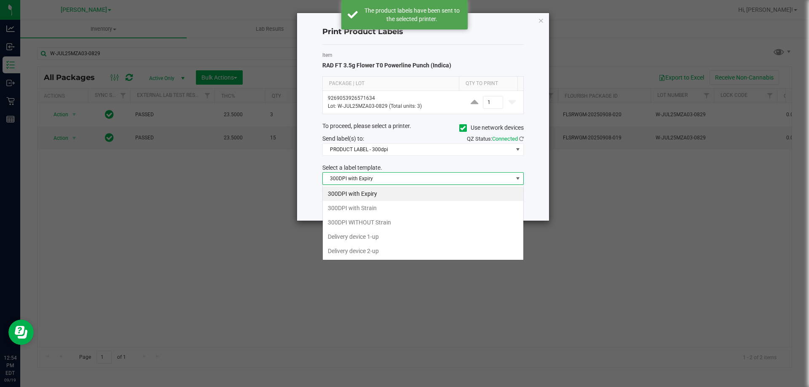
scroll to position [13, 202]
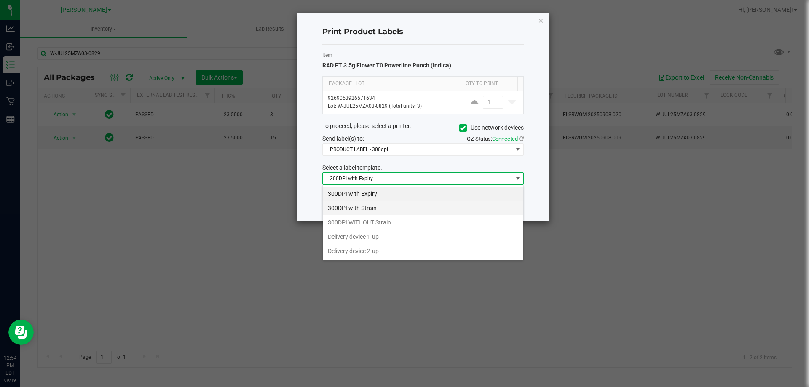
click at [379, 207] on li "300DPI with Strain" at bounding box center [423, 208] width 201 height 14
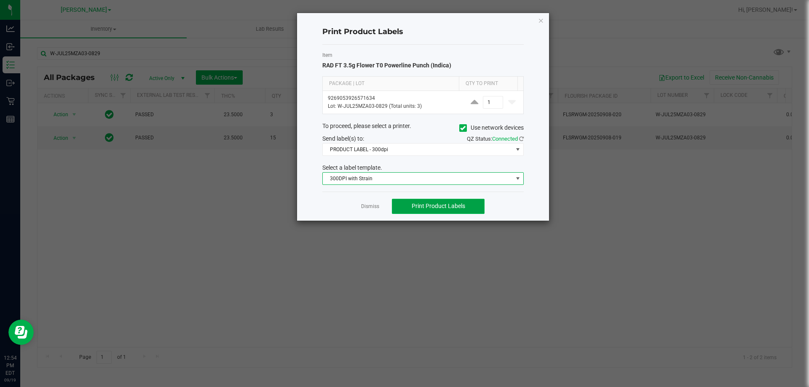
click at [433, 204] on span "Print Product Labels" at bounding box center [439, 206] width 54 height 7
click at [369, 208] on link "Dismiss" at bounding box center [370, 206] width 18 height 7
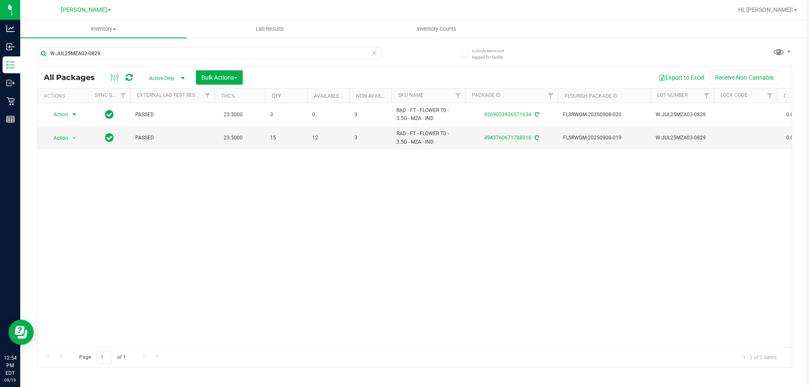
click at [417, 268] on div "Action Action Adjust qty Create package Edit attributes Global inventory Locate…" at bounding box center [415, 225] width 755 height 244
click at [145, 54] on input "W-JUL25MZA03-0829" at bounding box center [209, 53] width 344 height 13
type input "W"
type input "W-JUL25MZA01-0829"
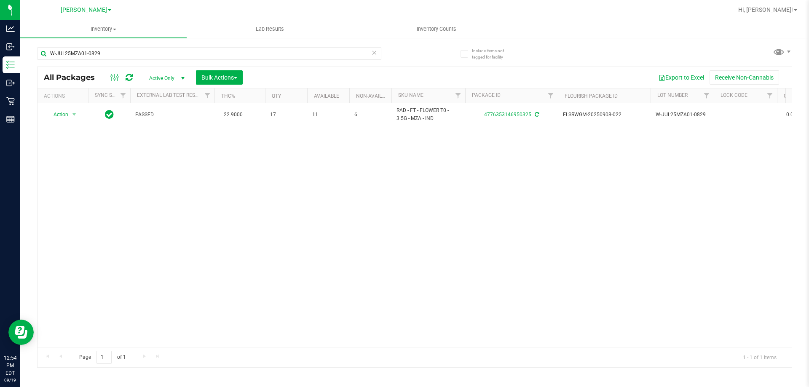
drag, startPoint x: 296, startPoint y: 206, endPoint x: 190, endPoint y: 167, distance: 113.5
click at [294, 206] on div "Action Action Adjust qty Create package Edit attributes Global inventory Locate…" at bounding box center [415, 225] width 755 height 244
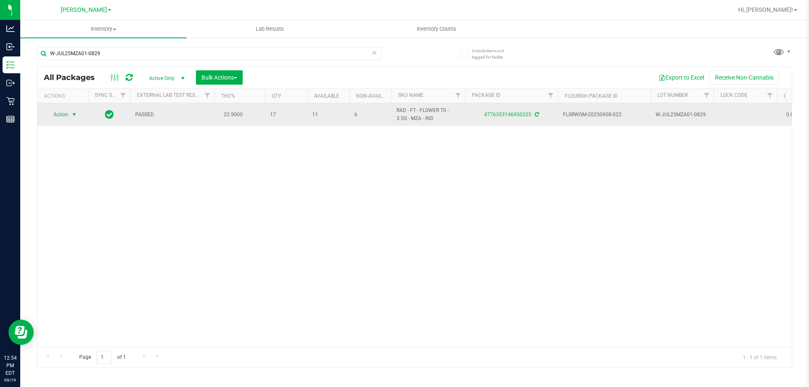
click at [61, 114] on span "Action" at bounding box center [57, 115] width 23 height 12
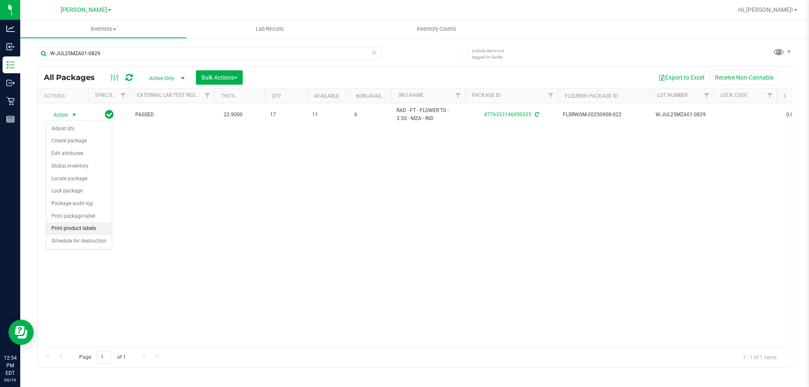
click at [65, 225] on li "Print product labels" at bounding box center [78, 229] width 65 height 13
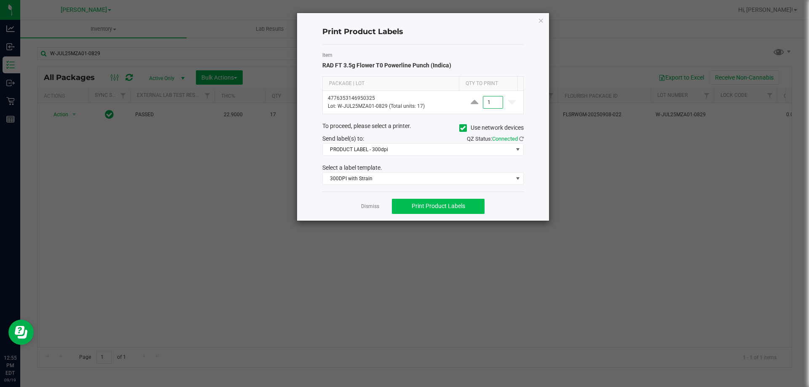
type input "1"
drag, startPoint x: 425, startPoint y: 202, endPoint x: 434, endPoint y: 153, distance: 49.8
click at [425, 201] on button "Print Product Labels" at bounding box center [438, 206] width 93 height 15
click at [376, 208] on link "Dismiss" at bounding box center [370, 206] width 18 height 7
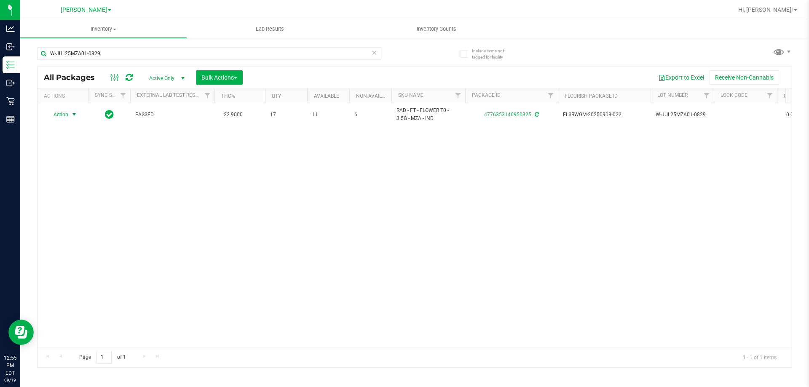
drag, startPoint x: 172, startPoint y: 200, endPoint x: 38, endPoint y: 171, distance: 137.2
click at [164, 196] on div "Action Action Adjust qty Create package Edit attributes Global inventory Locate…" at bounding box center [415, 225] width 755 height 244
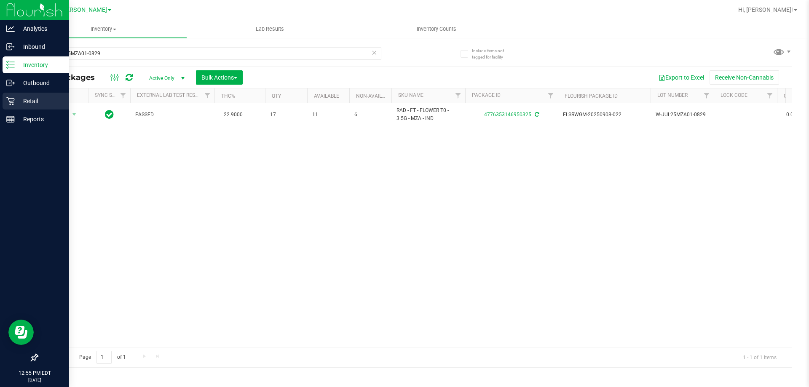
click at [32, 104] on p "Retail" at bounding box center [40, 101] width 51 height 10
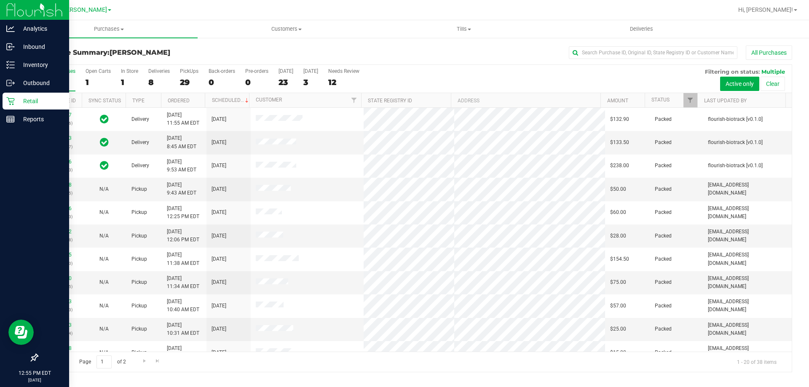
click at [29, 102] on p "Retail" at bounding box center [40, 101] width 51 height 10
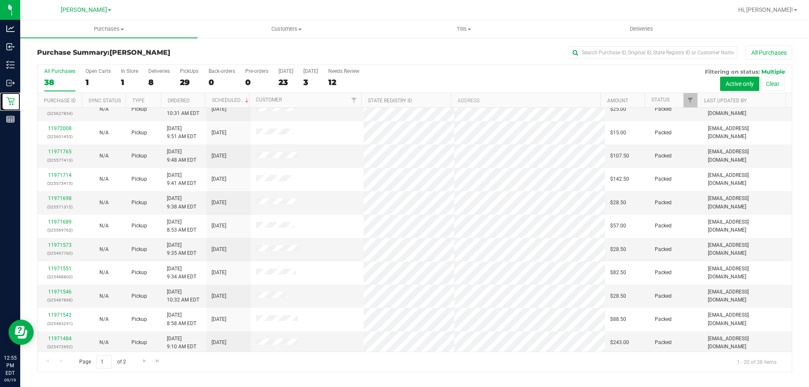
scroll to position [223, 0]
click at [146, 358] on span "Go to the next page" at bounding box center [144, 361] width 7 height 7
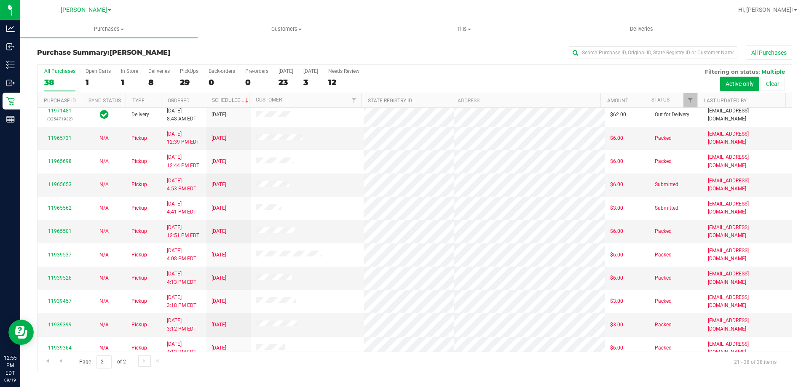
scroll to position [91, 0]
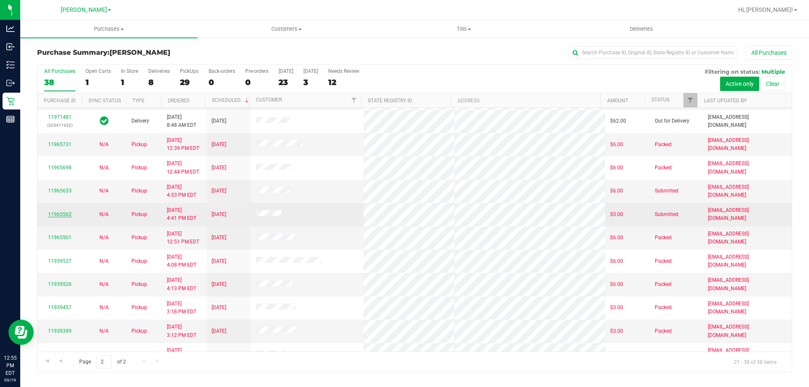
click at [63, 215] on link "11965562" at bounding box center [60, 215] width 24 height 6
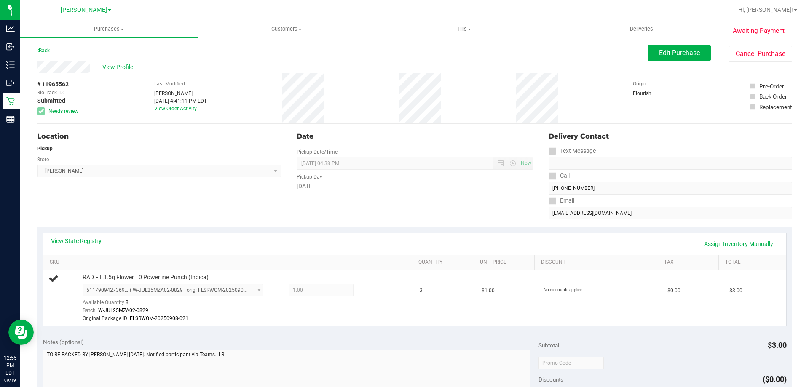
click at [222, 207] on div "Location Pickup Store Brandon WC Select Store Bonita Springs WC Boynton Beach W…" at bounding box center [163, 175] width 252 height 103
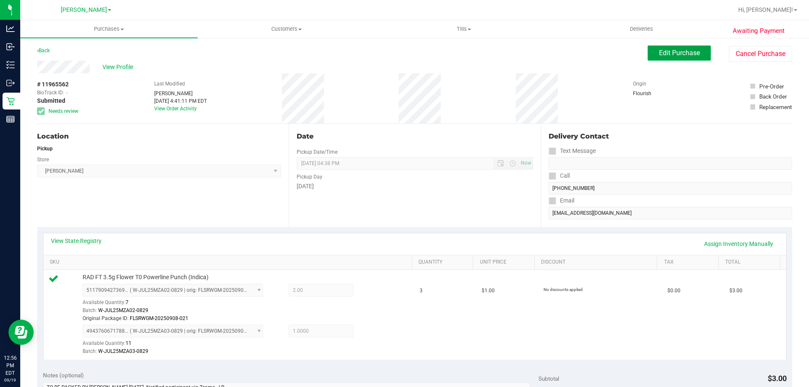
click at [667, 54] on span "Edit Purchase" at bounding box center [679, 53] width 41 height 8
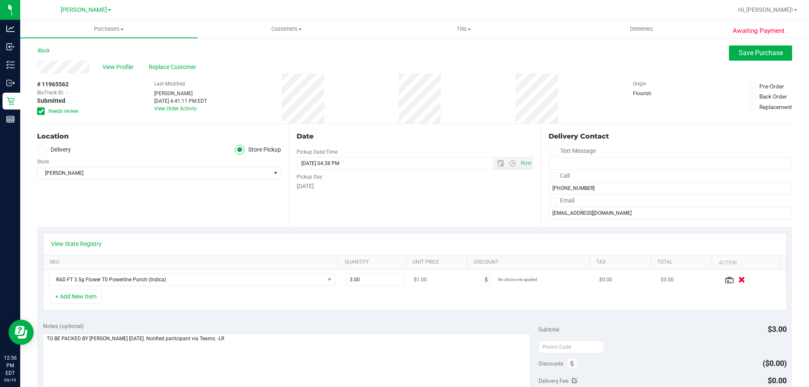
click at [735, 280] on button "button" at bounding box center [742, 279] width 14 height 9
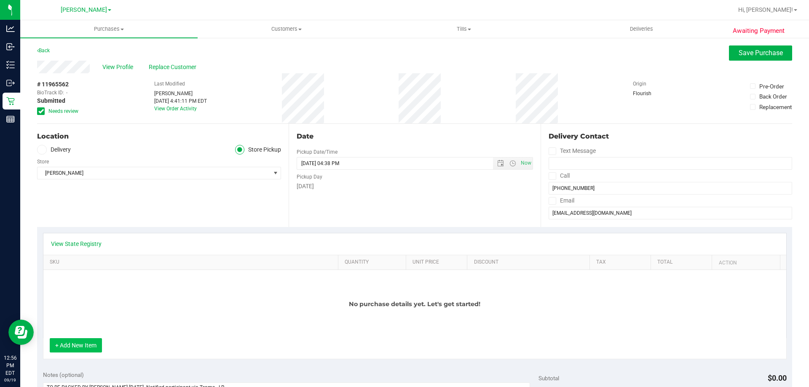
click at [72, 350] on button "+ Add New Item" at bounding box center [76, 346] width 52 height 14
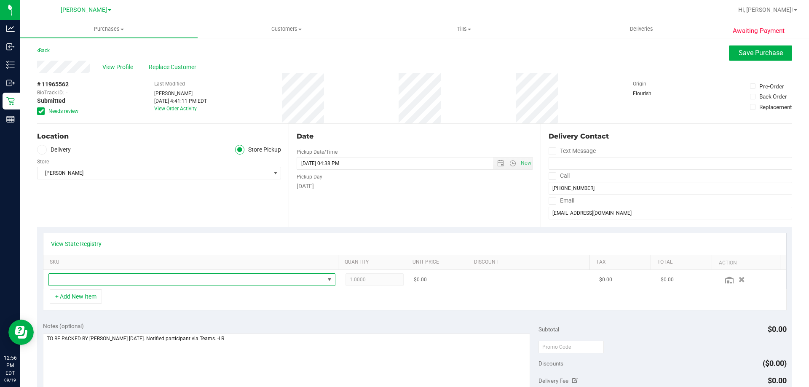
click at [92, 280] on span "NO DATA FOUND" at bounding box center [187, 280] width 276 height 12
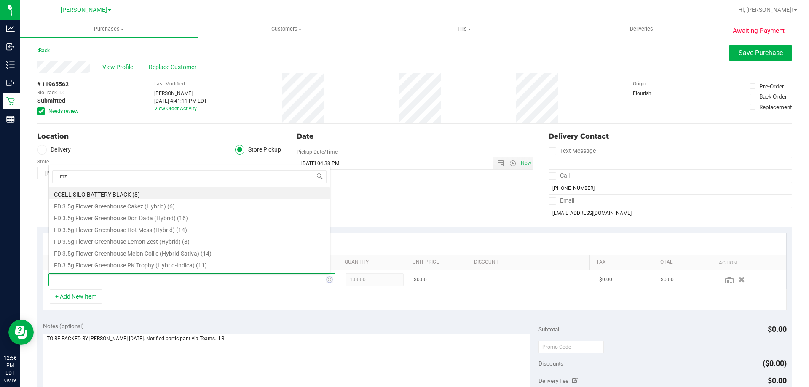
type input "mza"
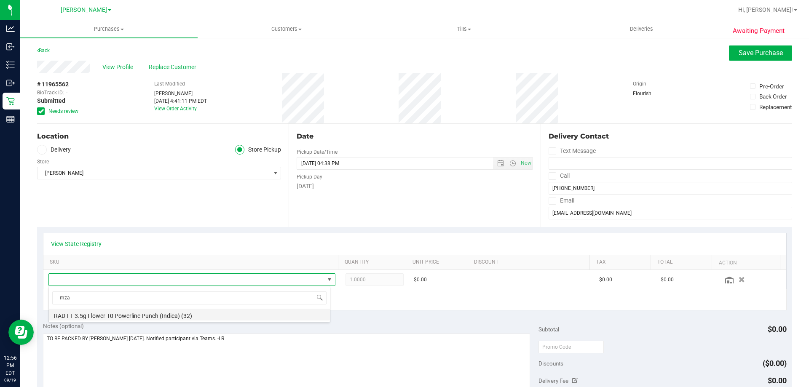
click at [132, 317] on li "RAD FT 3.5g Flower T0 Powerline Punch (Indica) (32)" at bounding box center [189, 315] width 281 height 12
click at [306, 323] on div "Notes (optional)" at bounding box center [291, 326] width 496 height 8
drag, startPoint x: 364, startPoint y: 281, endPoint x: 196, endPoint y: 277, distance: 168.3
click at [186, 272] on tr "RAD FT 3.5g Flower T0 Powerline Punch (Indica) 1.00 1 $1.00 No discounts applie…" at bounding box center [414, 279] width 743 height 19
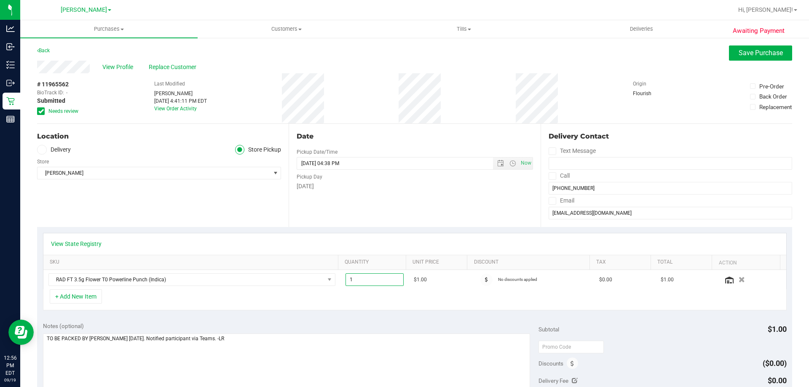
type input "3"
type input "3.00"
click at [332, 308] on div "+ Add New Item" at bounding box center [415, 300] width 744 height 21
click at [739, 50] on span "Save Purchase" at bounding box center [761, 53] width 44 height 8
click at [427, 212] on div "Date Pickup Date/Time 09/17/2025 Now 09/17/2025 04:38 PM Now Pickup Day Wednesd…" at bounding box center [415, 175] width 252 height 103
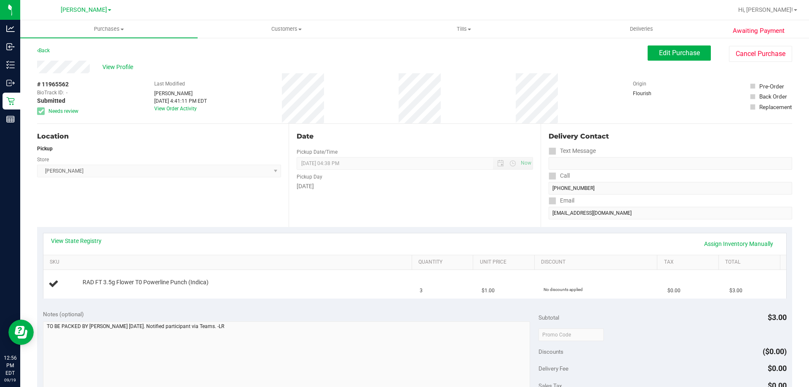
click at [192, 219] on div "Location Pickup Store Brandon WC Select Store Bonita Springs WC Boynton Beach W…" at bounding box center [163, 175] width 252 height 103
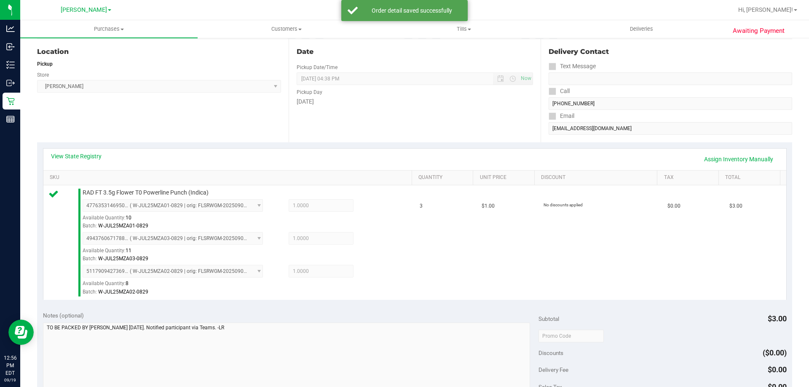
scroll to position [211, 0]
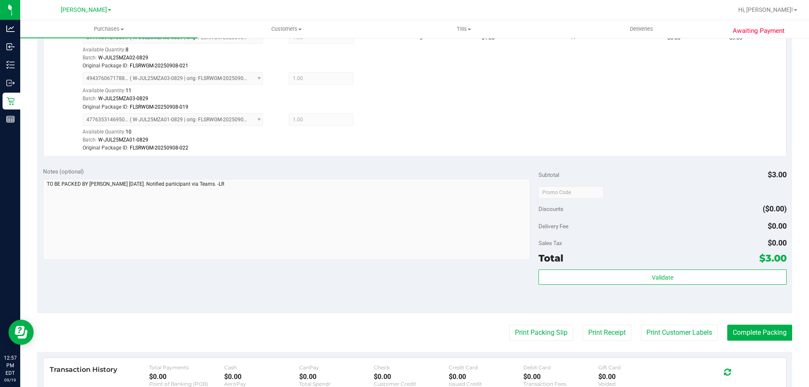
scroll to position [379, 0]
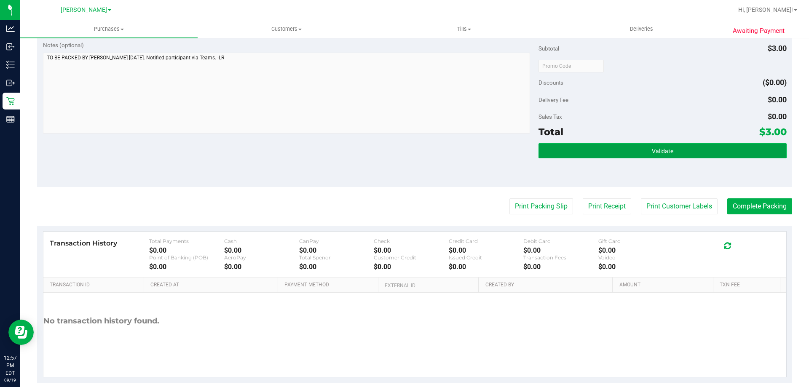
click at [652, 152] on span "Validate" at bounding box center [663, 151] width 22 height 7
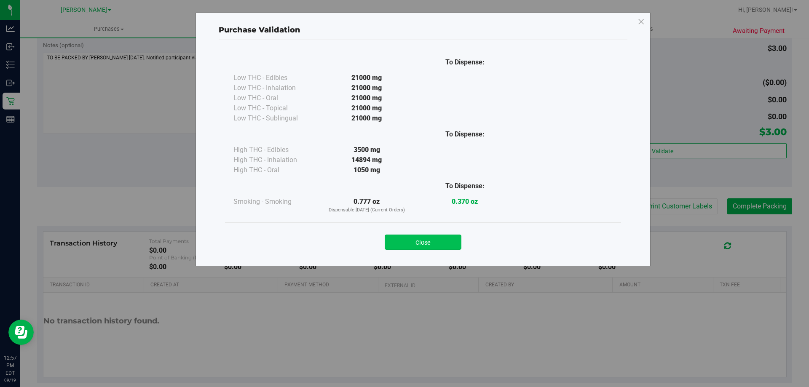
click at [435, 240] on button "Close" at bounding box center [423, 242] width 77 height 15
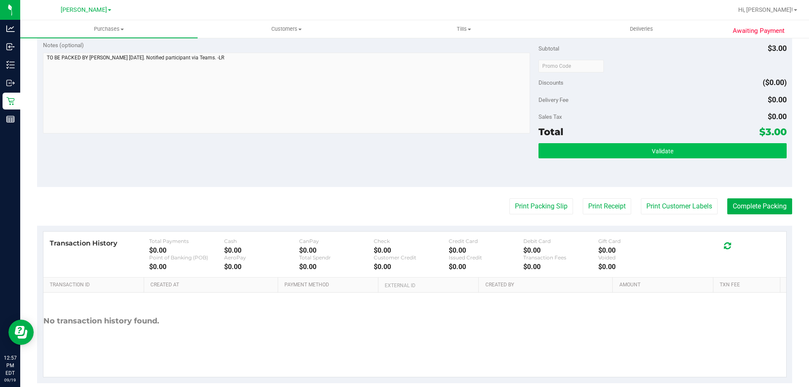
drag, startPoint x: 380, startPoint y: 151, endPoint x: 552, endPoint y: 157, distance: 172.1
click at [384, 150] on div "Notes (optional) Subtotal $3.00 Discounts ($0.00) Delivery Fee $0.00 Sales Tax …" at bounding box center [415, 111] width 756 height 152
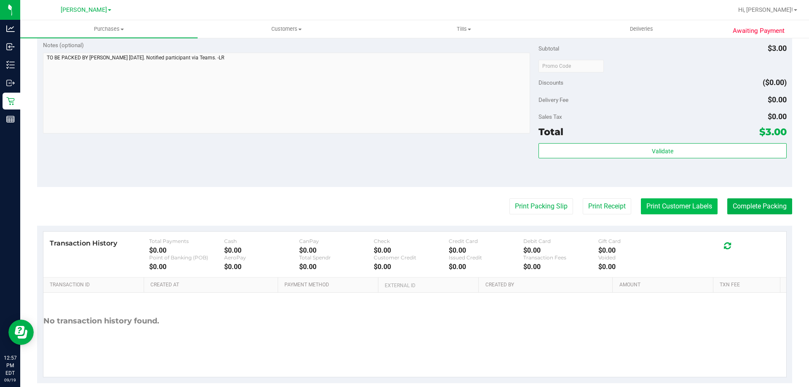
click at [657, 210] on button "Print Customer Labels" at bounding box center [679, 207] width 77 height 16
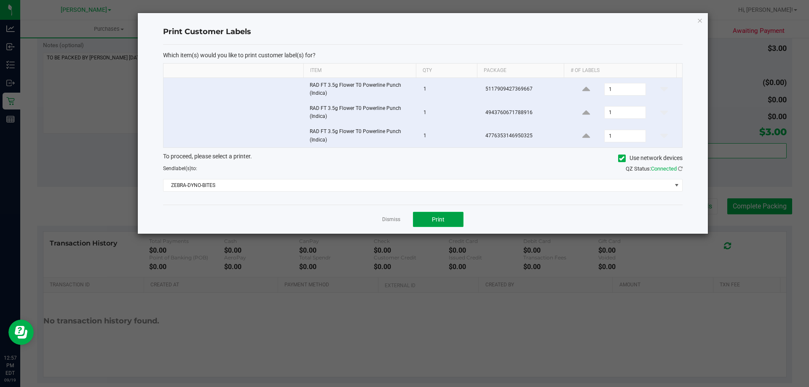
click at [433, 220] on span "Print" at bounding box center [438, 219] width 13 height 7
click at [387, 218] on link "Dismiss" at bounding box center [391, 219] width 18 height 7
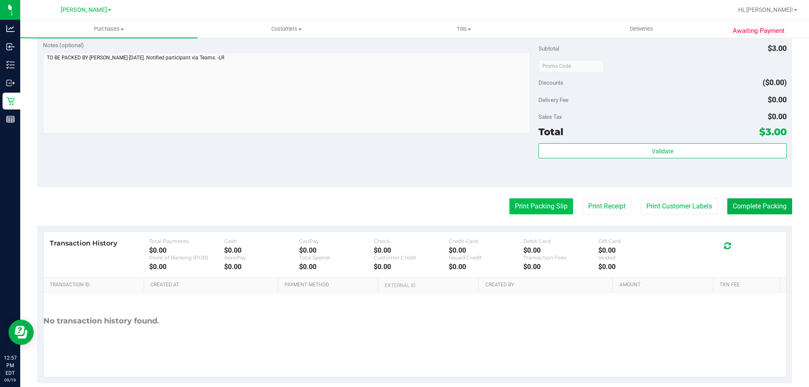
click at [519, 199] on button "Print Packing Slip" at bounding box center [542, 207] width 64 height 16
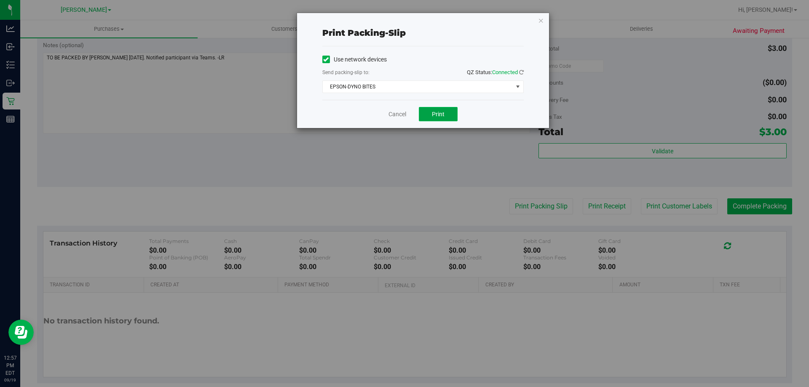
click at [433, 110] on button "Print" at bounding box center [438, 114] width 39 height 14
click at [403, 117] on link "Cancel" at bounding box center [398, 114] width 18 height 9
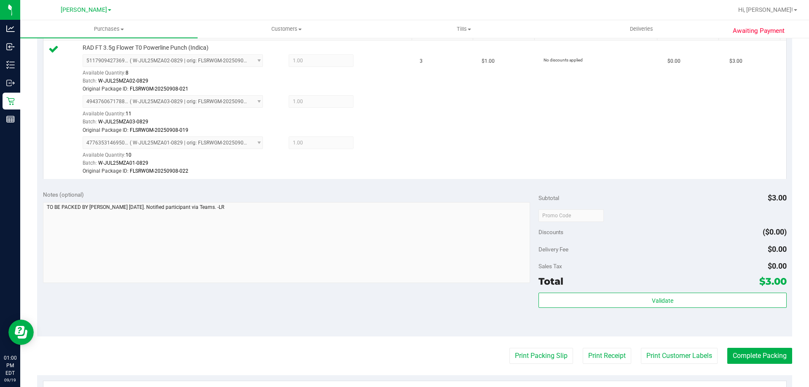
scroll to position [249, 0]
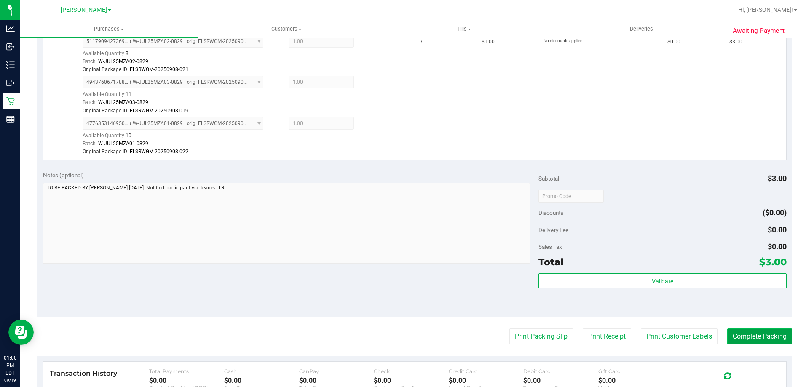
click at [755, 339] on button "Complete Packing" at bounding box center [760, 337] width 65 height 16
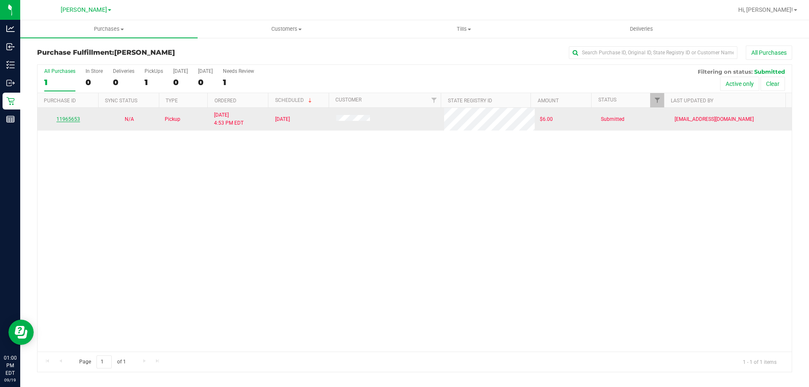
click at [70, 121] on link "11965653" at bounding box center [68, 119] width 24 height 6
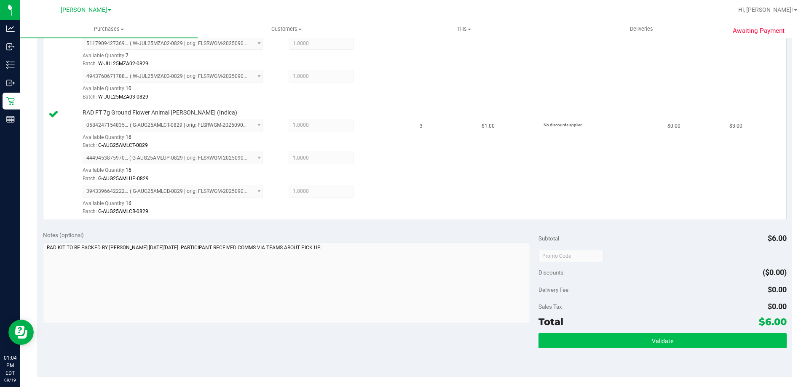
scroll to position [317, 0]
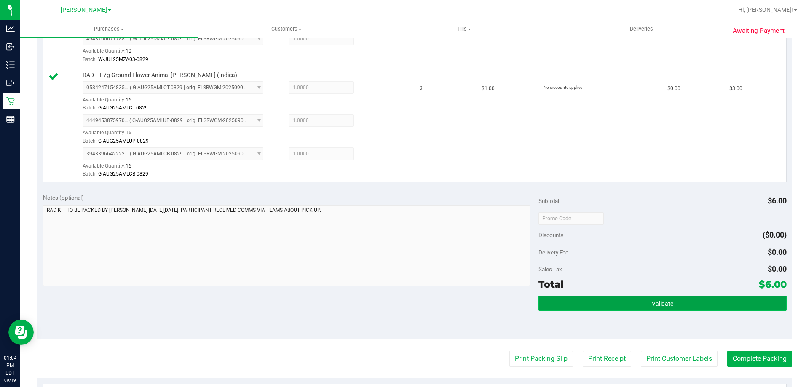
click at [639, 308] on button "Validate" at bounding box center [663, 303] width 248 height 15
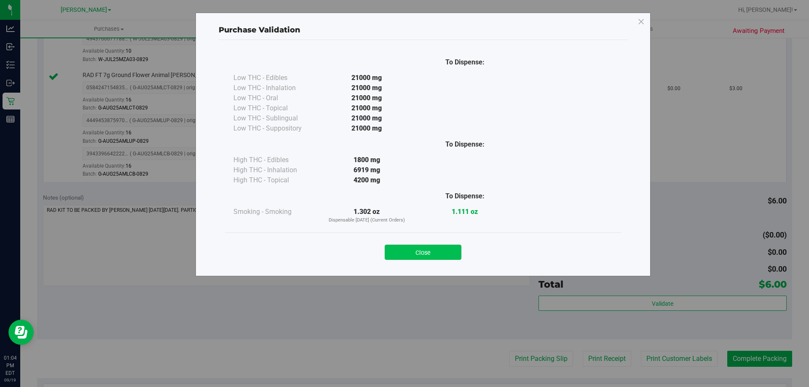
click at [426, 253] on button "Close" at bounding box center [423, 252] width 77 height 15
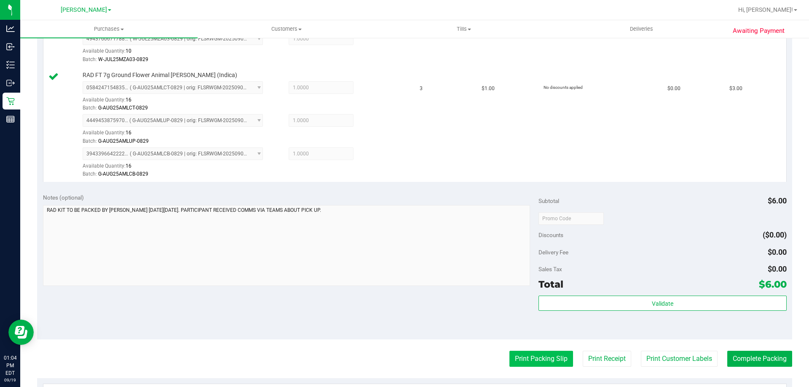
click at [523, 358] on button "Print Packing Slip" at bounding box center [542, 359] width 64 height 16
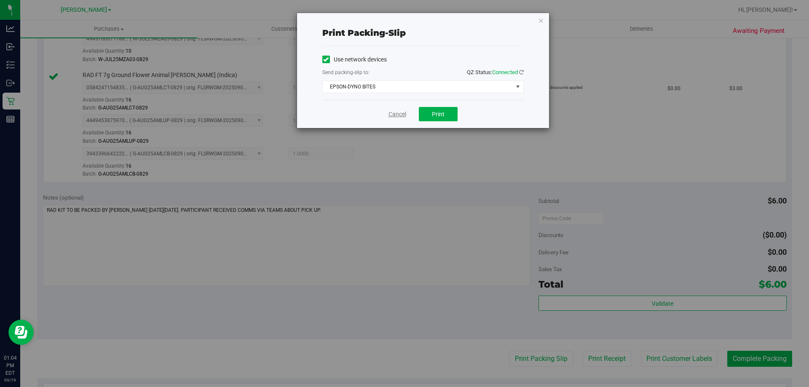
click at [398, 112] on link "Cancel" at bounding box center [398, 114] width 18 height 9
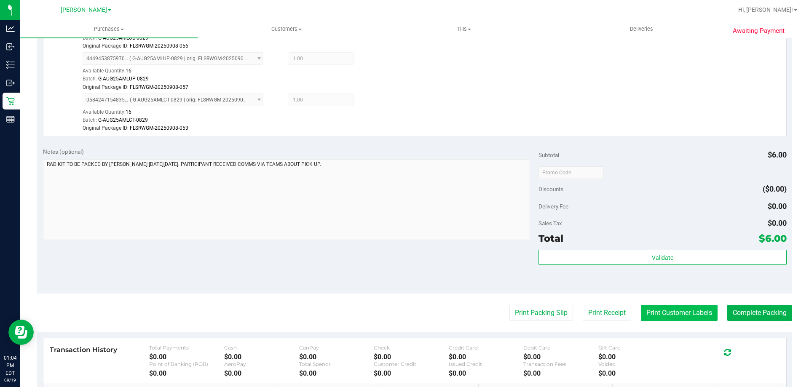
scroll to position [422, 0]
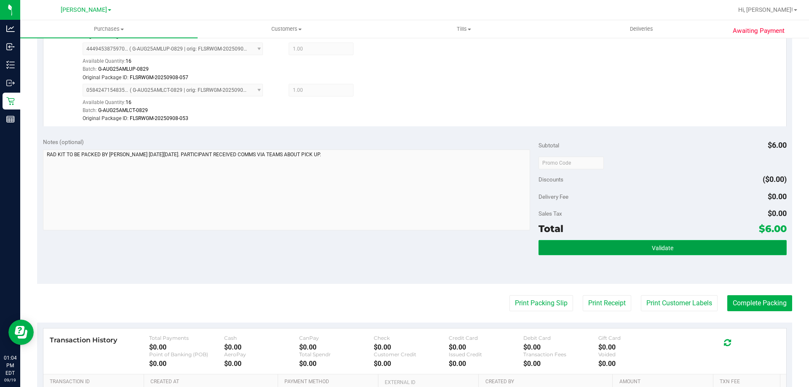
click at [654, 247] on span "Validate" at bounding box center [663, 248] width 22 height 7
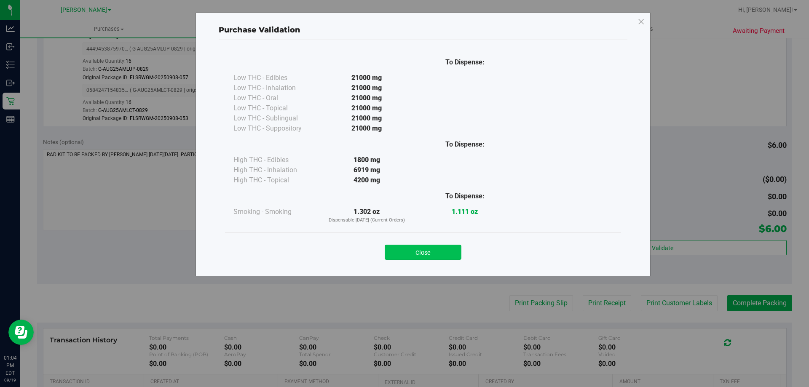
click at [438, 252] on button "Close" at bounding box center [423, 252] width 77 height 15
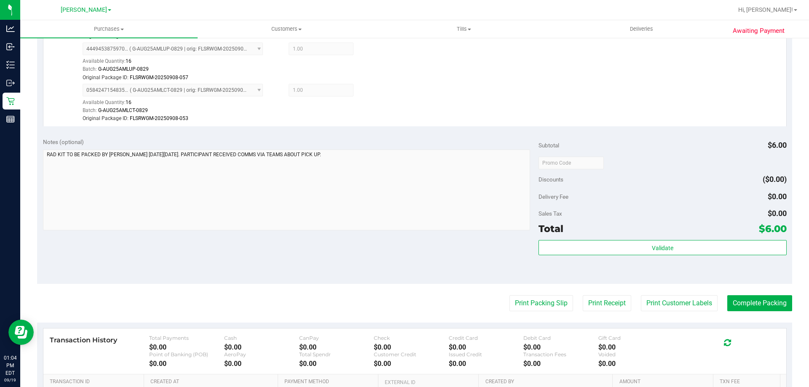
drag, startPoint x: 436, startPoint y: 243, endPoint x: 594, endPoint y: 264, distance: 160.3
click at [437, 242] on div "Notes (optional) Subtotal $6.00 Discounts ($0.00) Delivery Fee $0.00 Sales Tax …" at bounding box center [415, 208] width 756 height 152
click at [683, 300] on button "Print Customer Labels" at bounding box center [679, 304] width 77 height 16
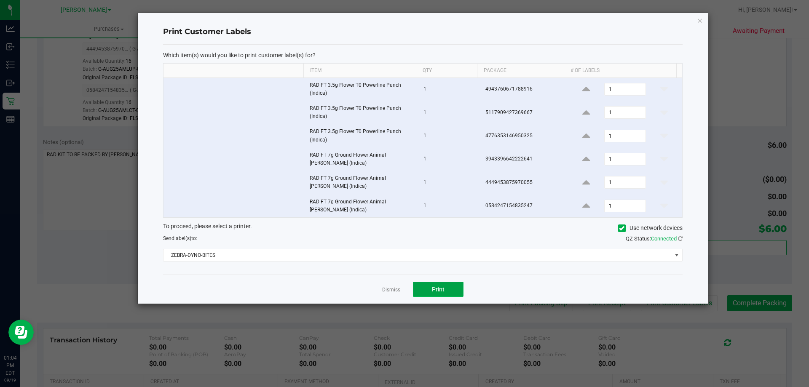
click at [433, 293] on button "Print" at bounding box center [438, 289] width 51 height 15
click at [390, 292] on link "Dismiss" at bounding box center [391, 290] width 18 height 7
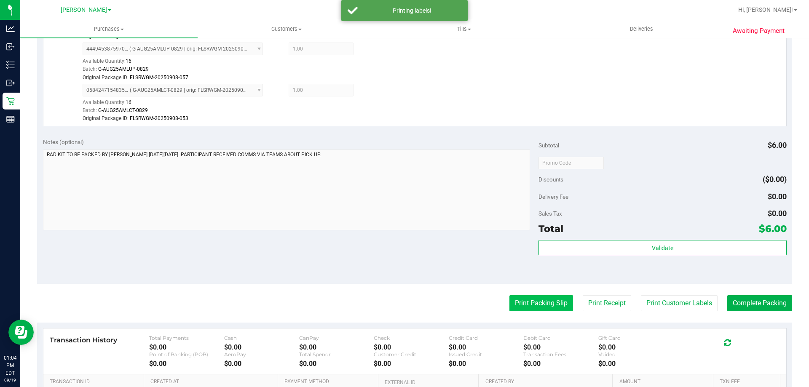
click at [529, 309] on button "Print Packing Slip" at bounding box center [542, 304] width 64 height 16
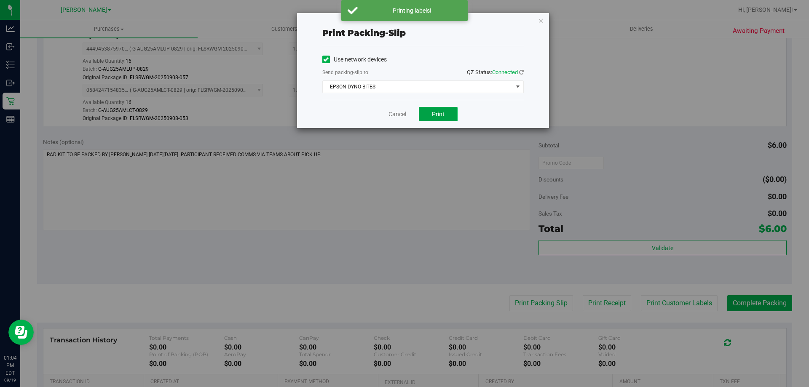
click at [431, 109] on button "Print" at bounding box center [438, 114] width 39 height 14
click at [402, 115] on link "Cancel" at bounding box center [398, 114] width 18 height 9
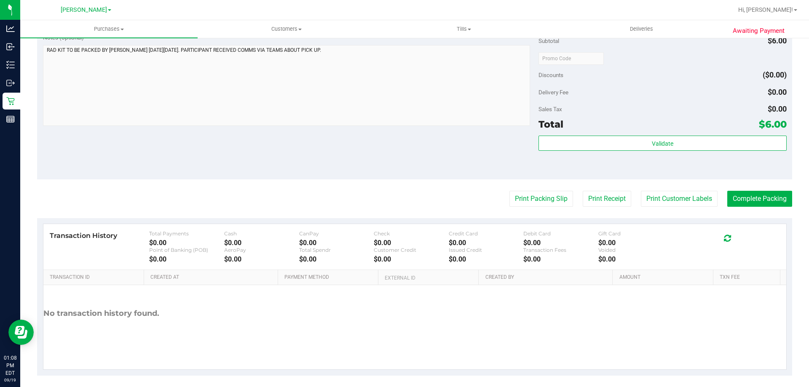
scroll to position [532, 0]
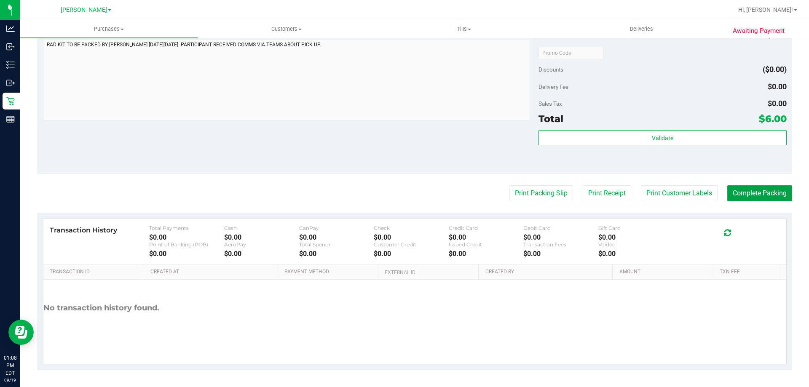
click at [759, 191] on button "Complete Packing" at bounding box center [760, 194] width 65 height 16
